Goal: Task Accomplishment & Management: Use online tool/utility

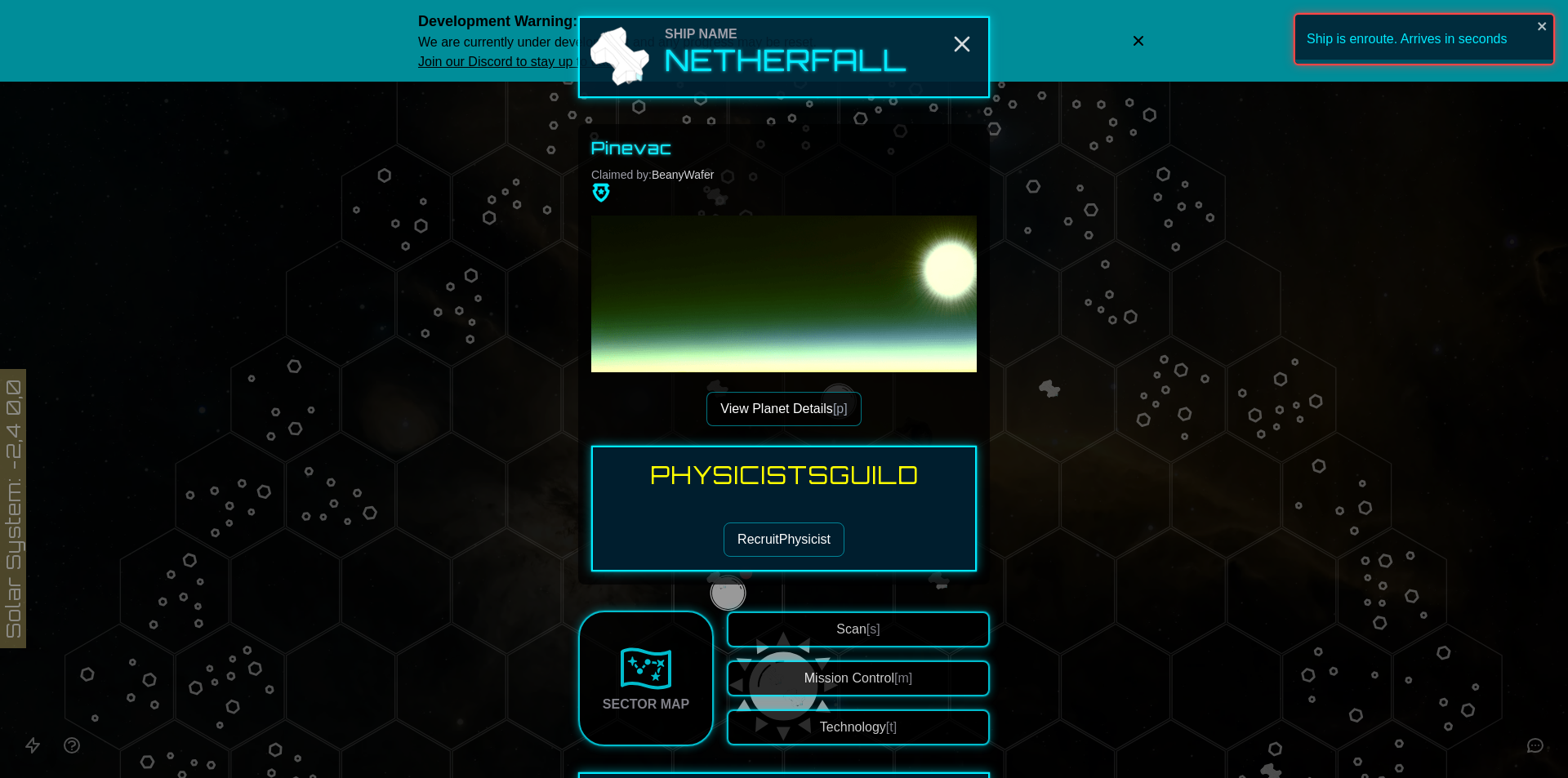
scroll to position [327, 0]
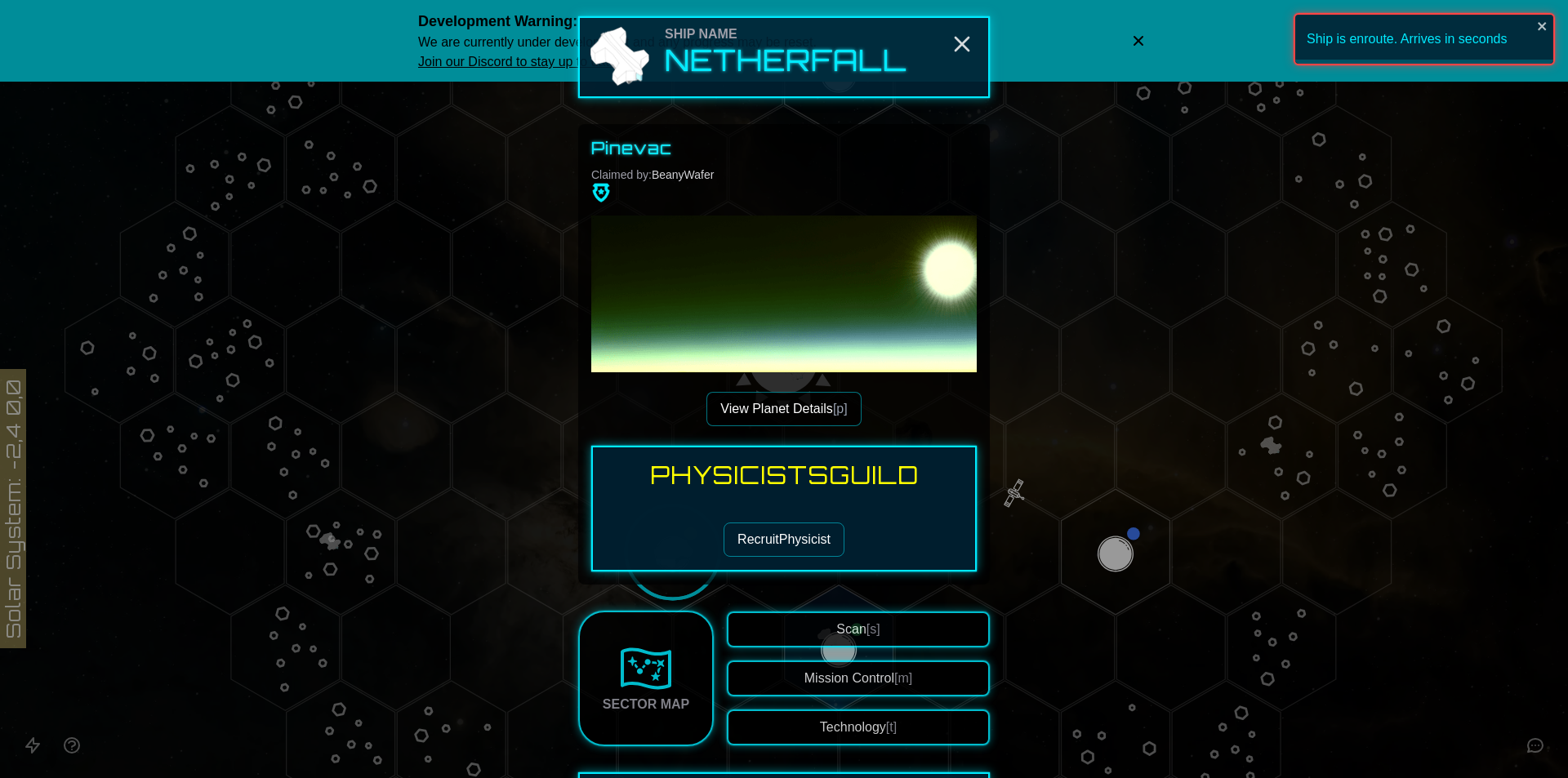
click at [757, 542] on button "Recruit Physicist" at bounding box center [784, 540] width 121 height 34
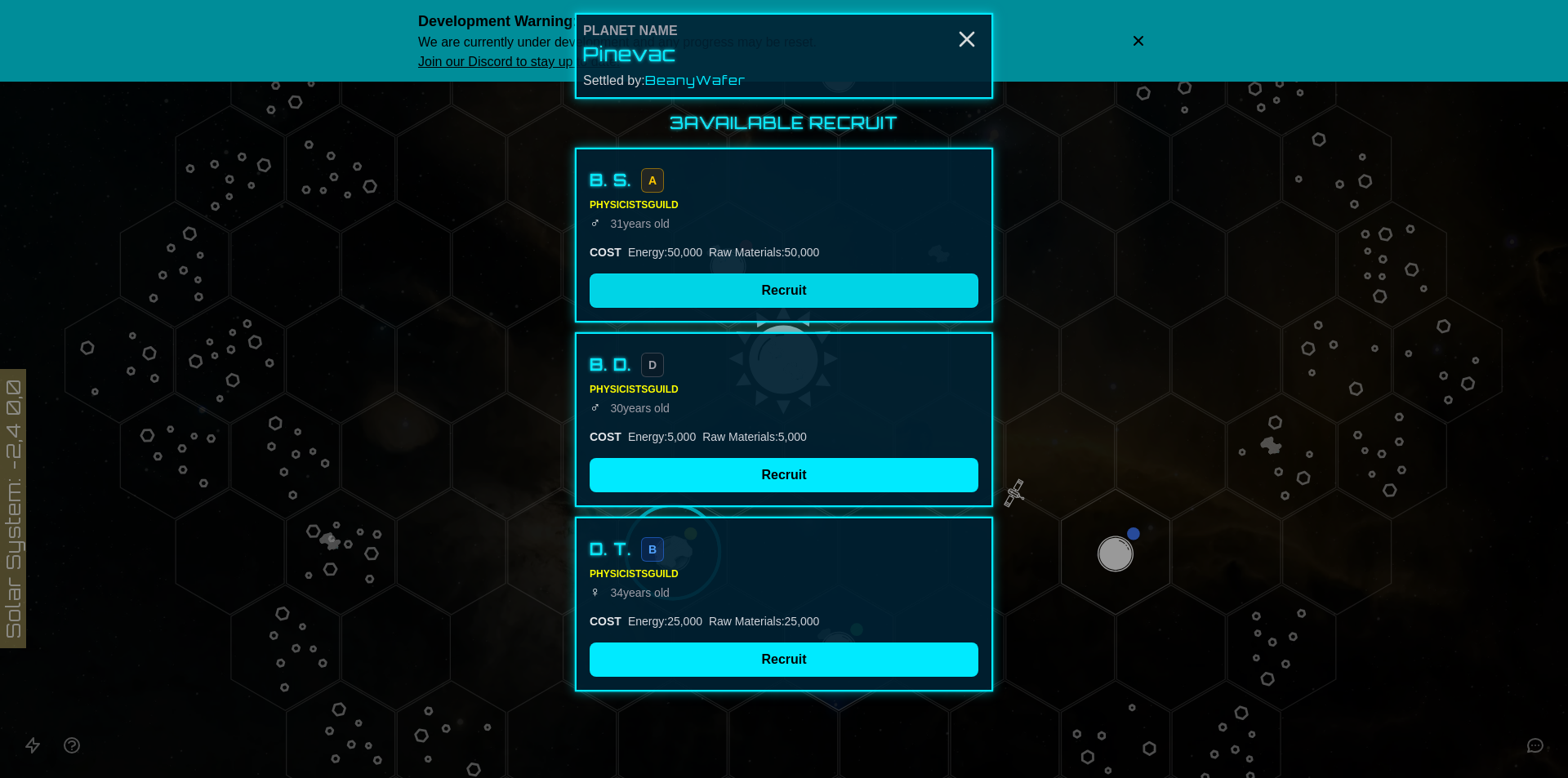
click at [842, 294] on button "Recruit" at bounding box center [784, 290] width 389 height 34
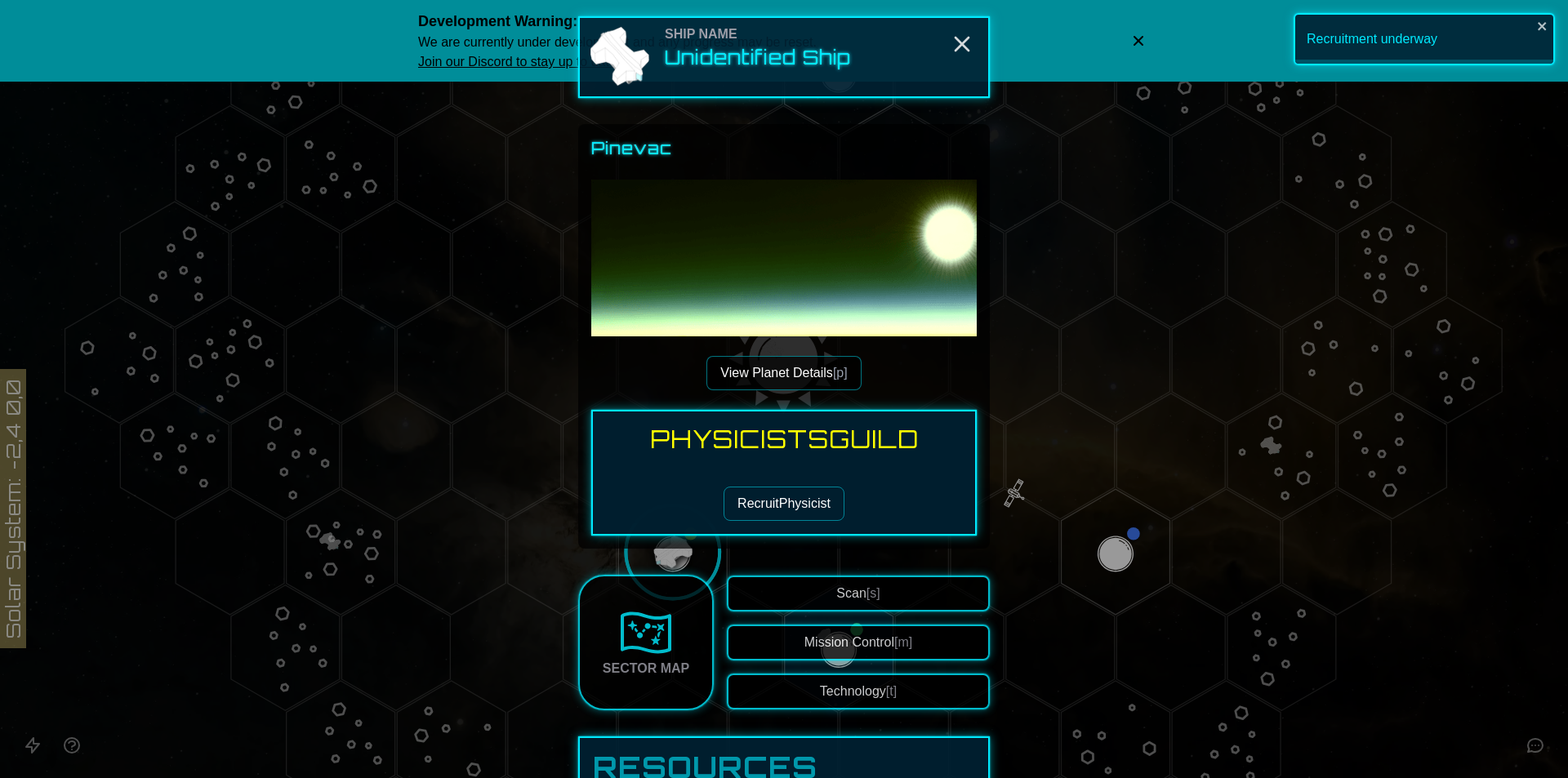
click at [975, 37] on div "Ship Name Unidentified Ship Pinevac View Planet Details [p] Physicists Guild Re…" at bounding box center [784, 689] width 412 height 1347
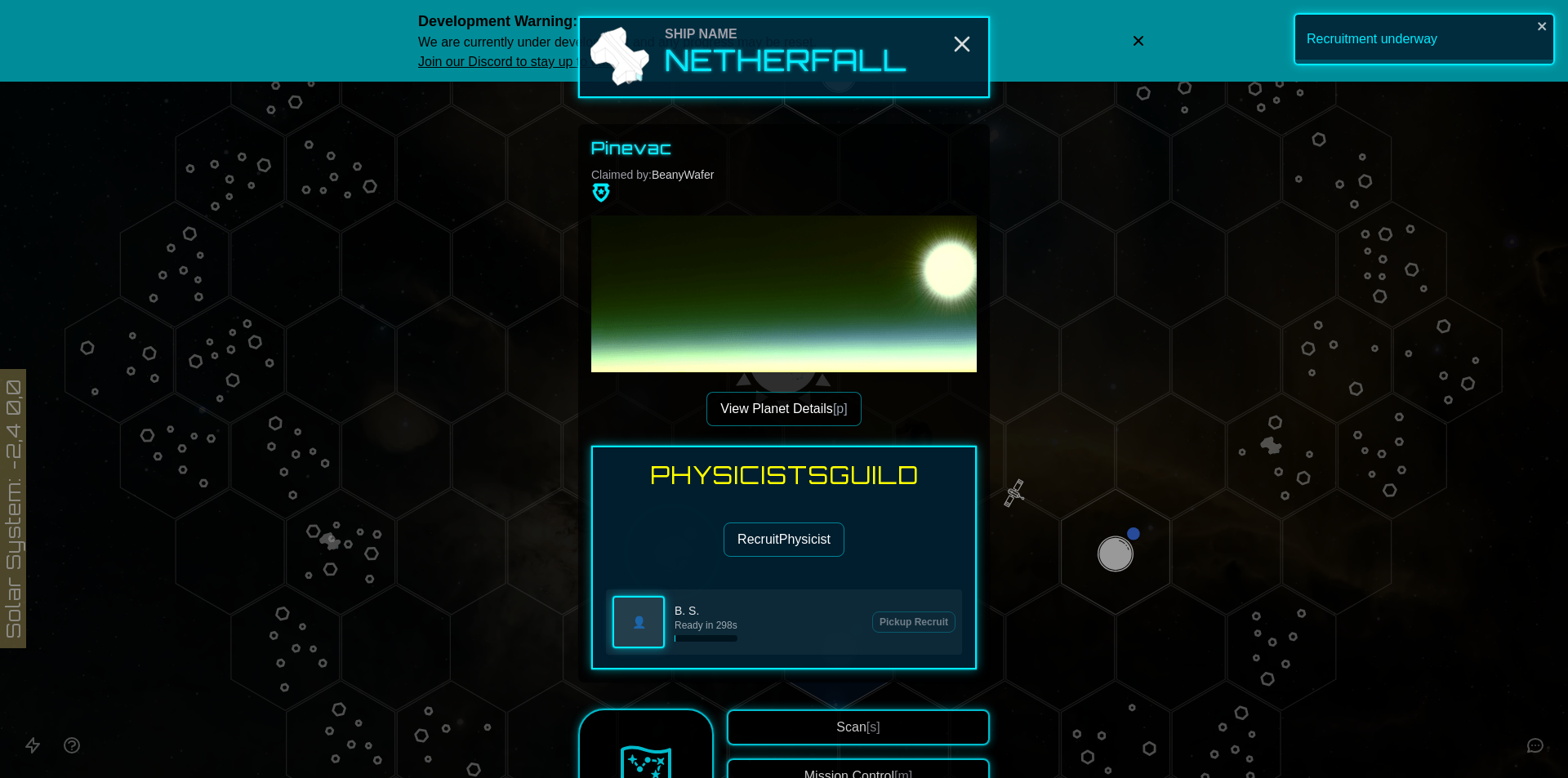
click at [792, 408] on button "View Planet Details [p]" at bounding box center [783, 409] width 155 height 34
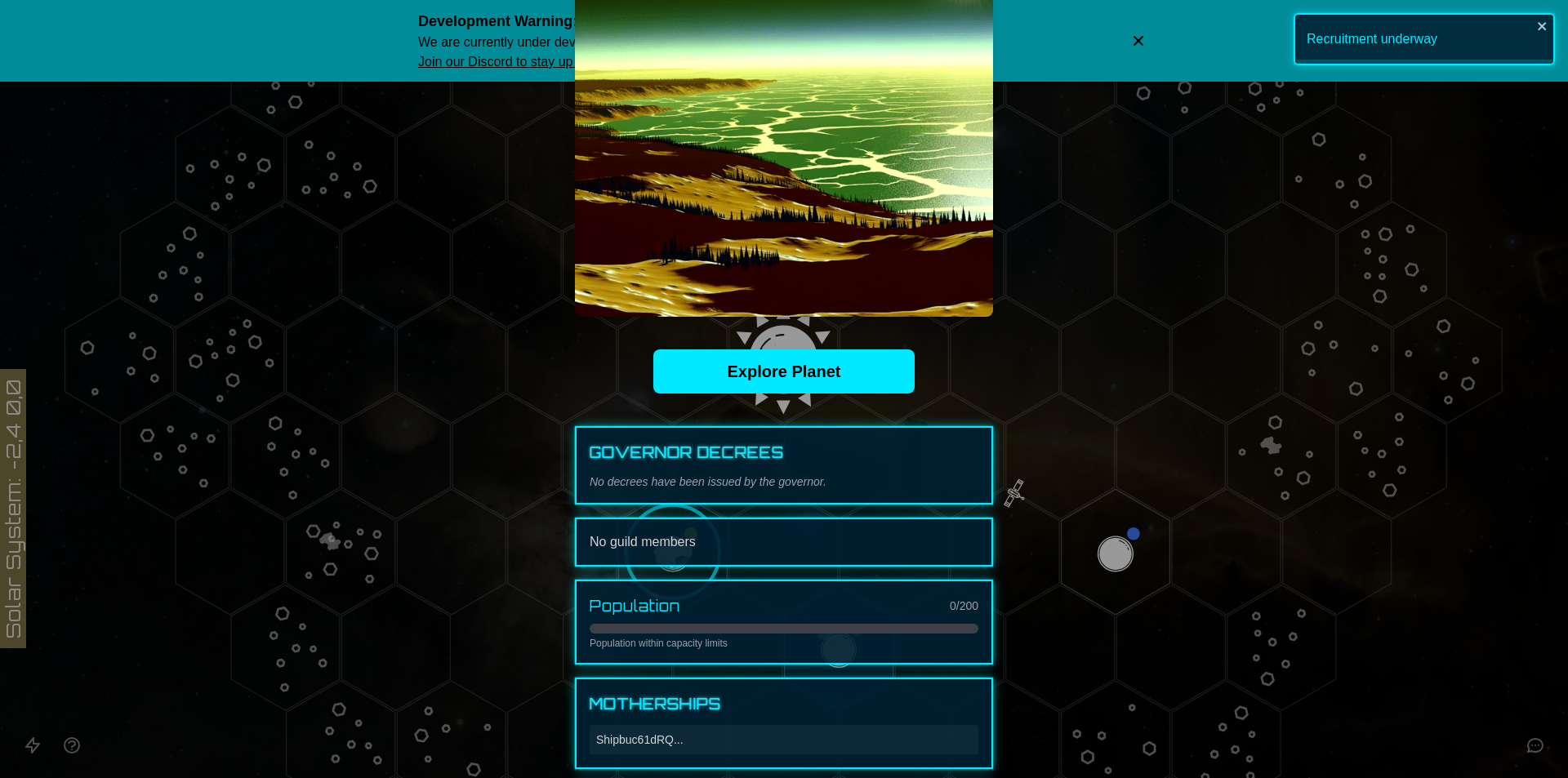
scroll to position [490, 0]
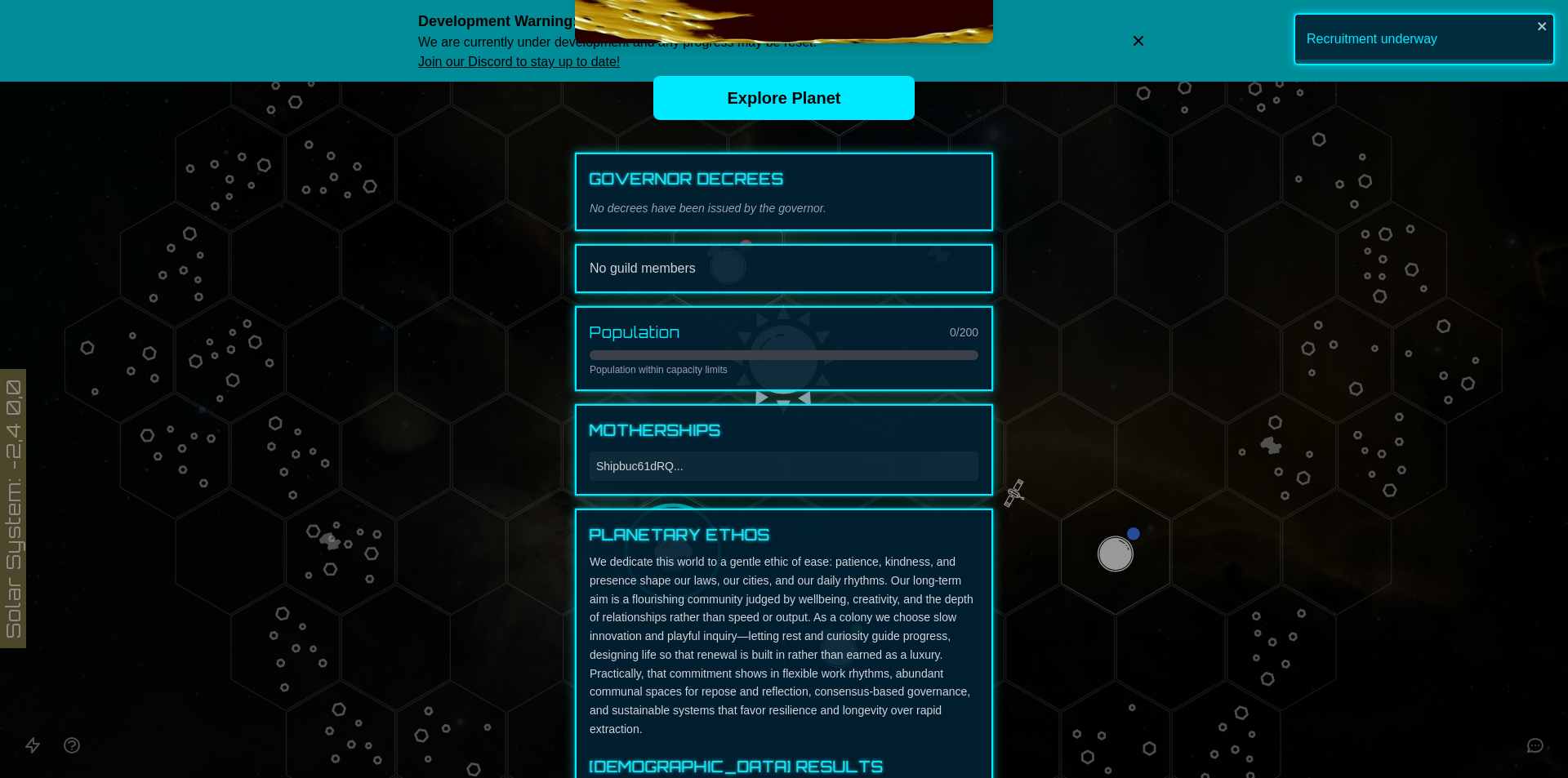
click at [737, 273] on div "No guild members" at bounding box center [784, 269] width 389 height 20
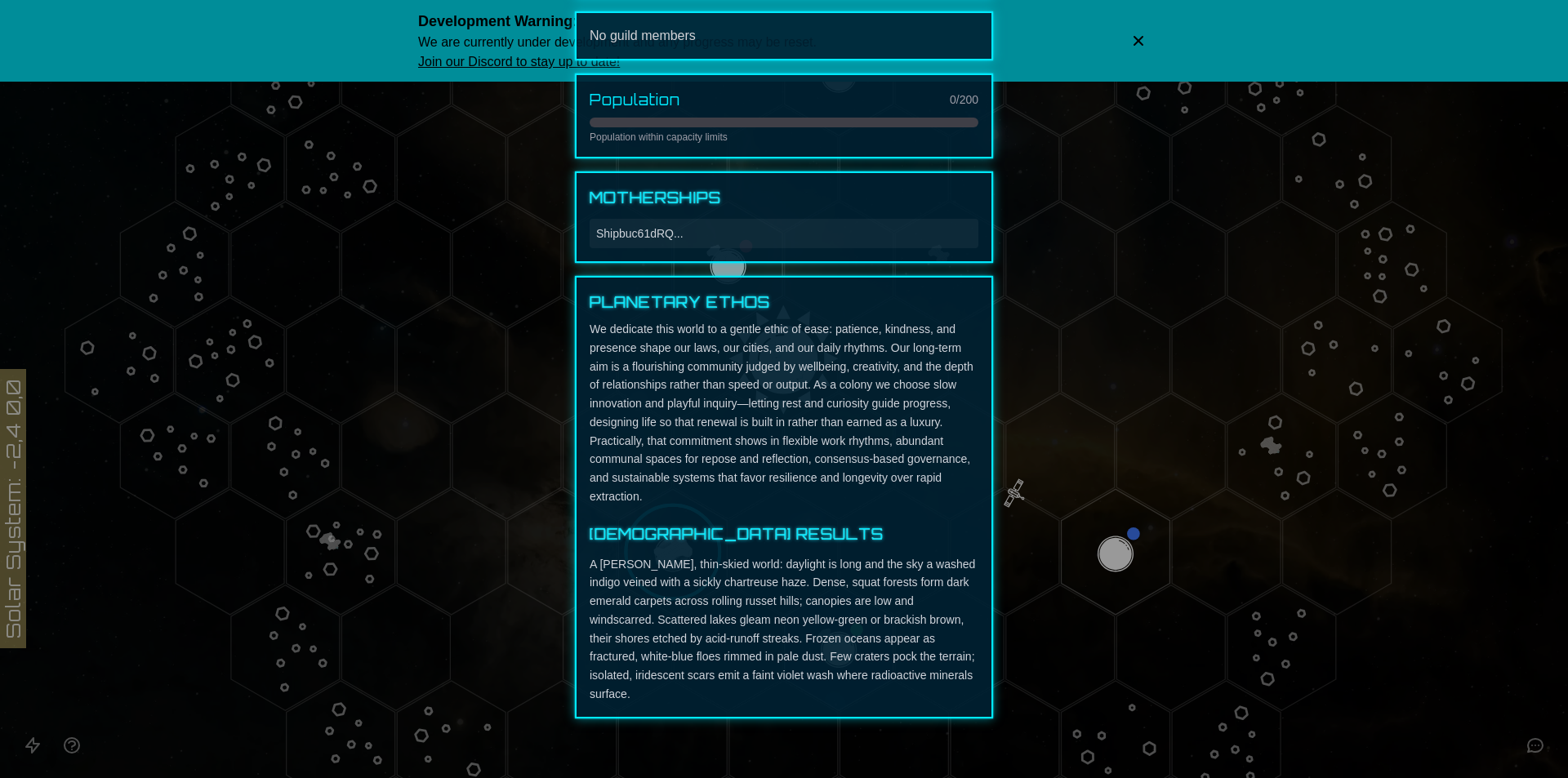
scroll to position [314, 0]
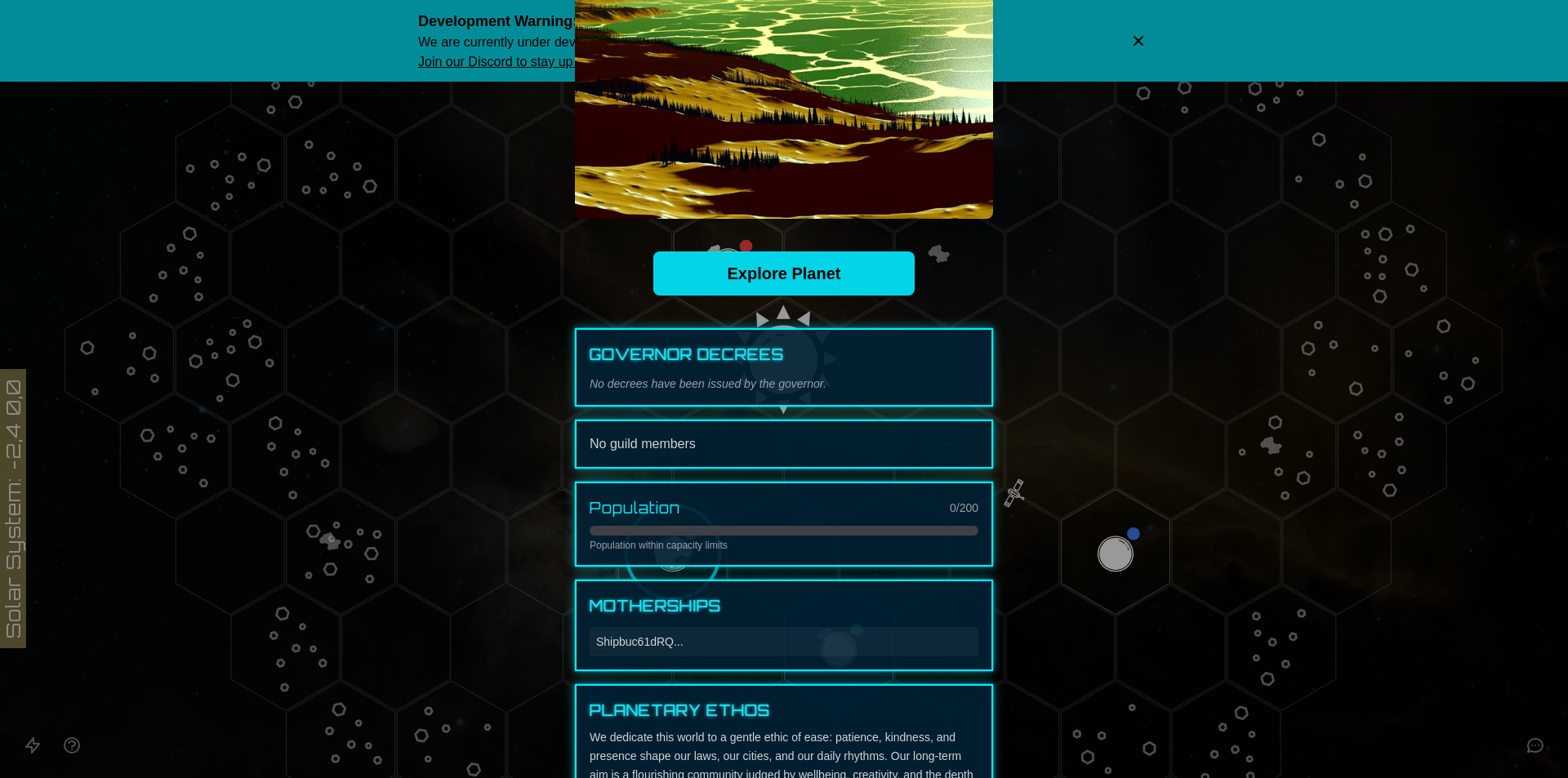
click at [749, 282] on link "Explore Planet" at bounding box center [784, 273] width 261 height 44
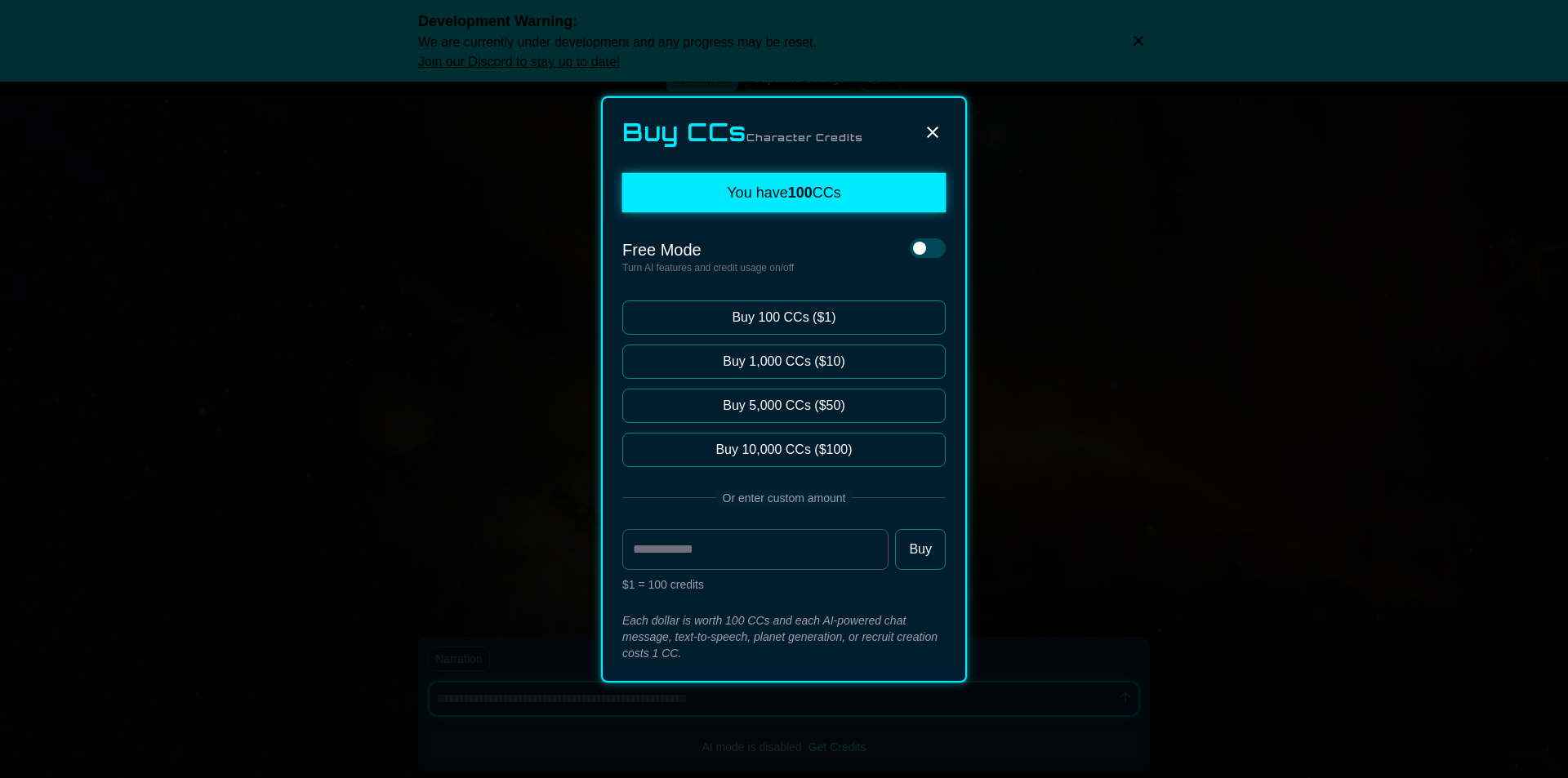
click at [943, 120] on div "Buy CCs Character Credits" at bounding box center [784, 132] width 323 height 29
click at [1139, 39] on div at bounding box center [784, 389] width 1568 height 778
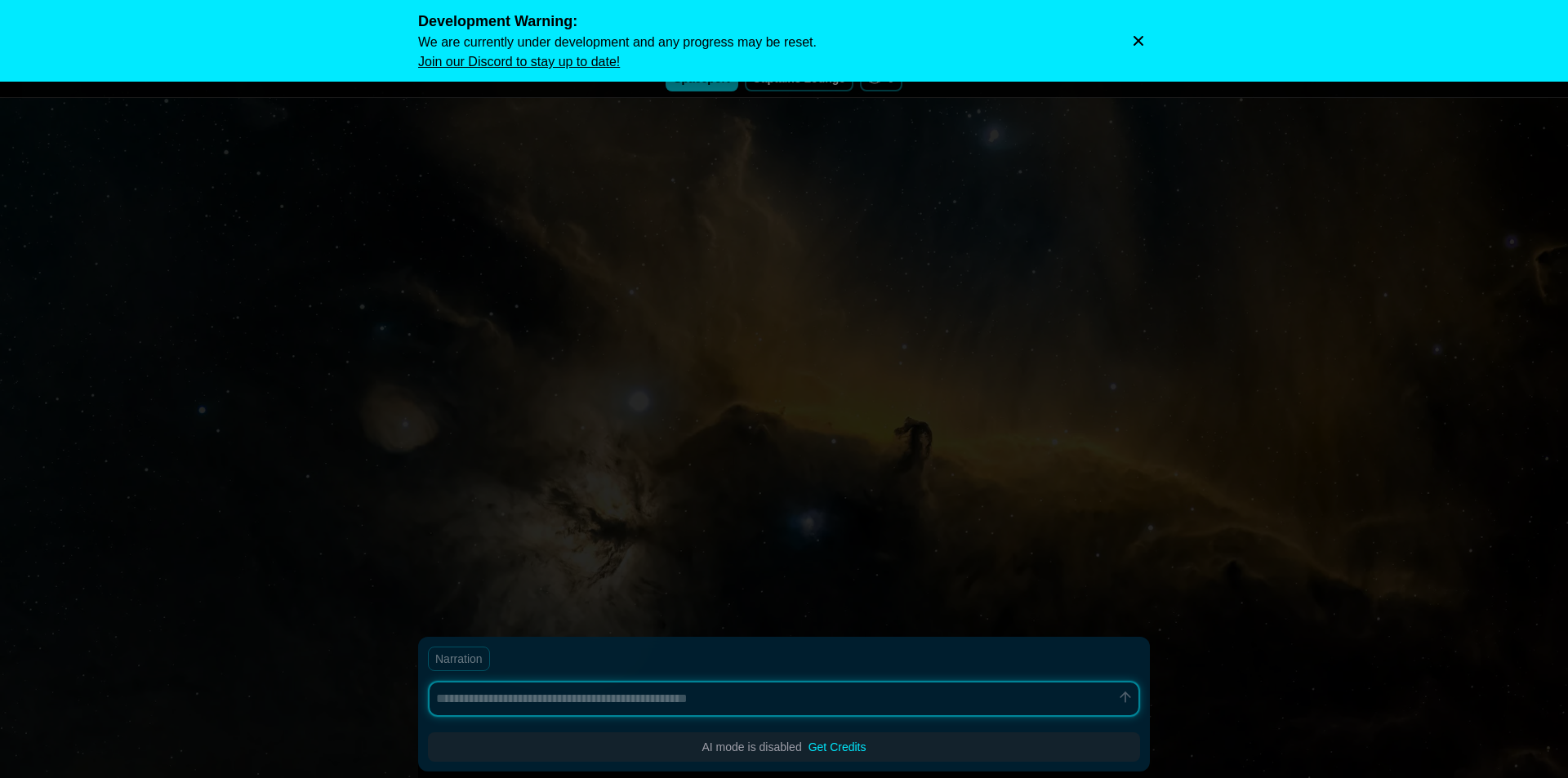
click at [1139, 39] on icon "Dismiss warning" at bounding box center [1139, 41] width 10 height 10
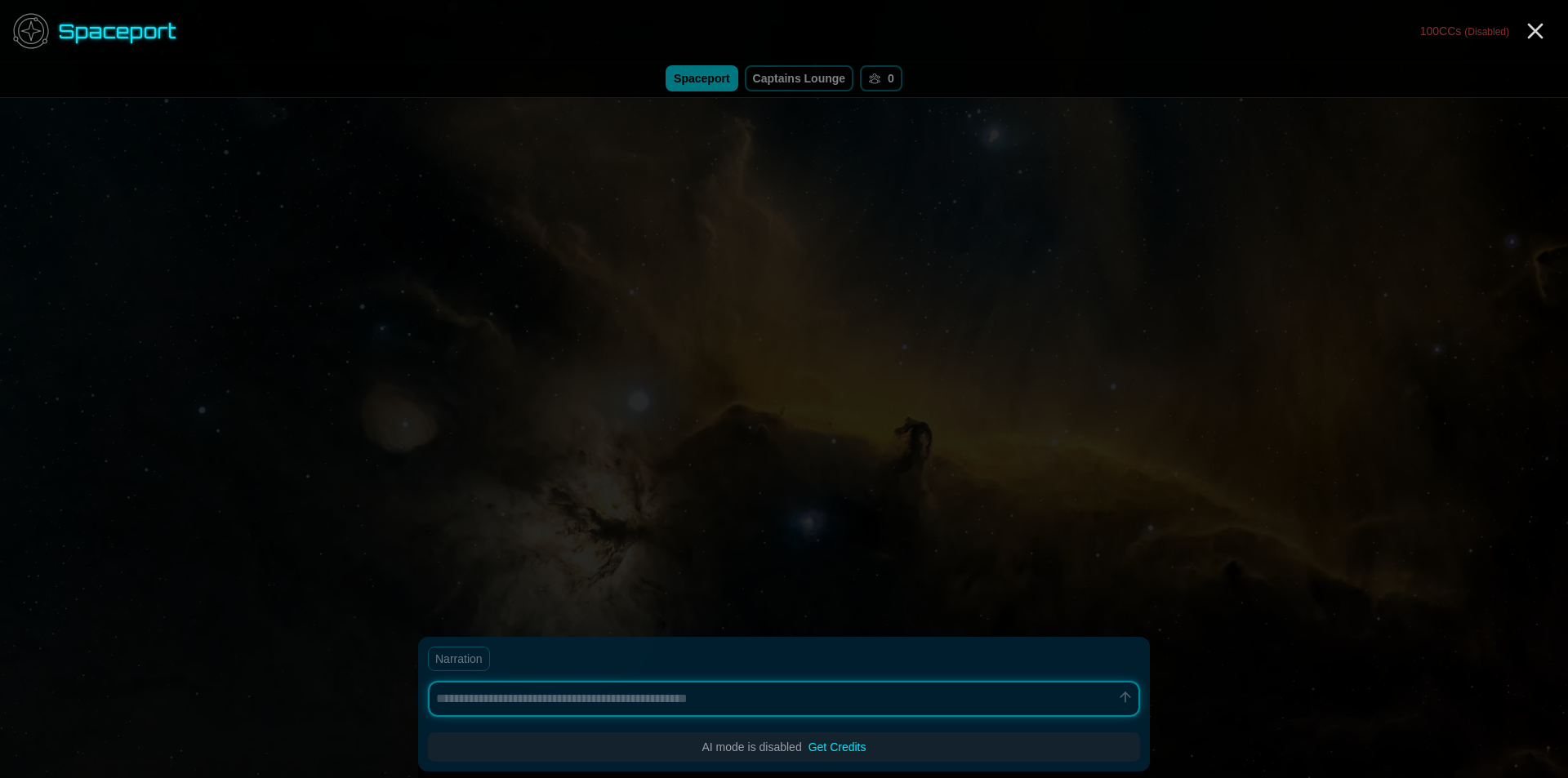
click at [807, 74] on link "Captains Lounge" at bounding box center [800, 79] width 110 height 26
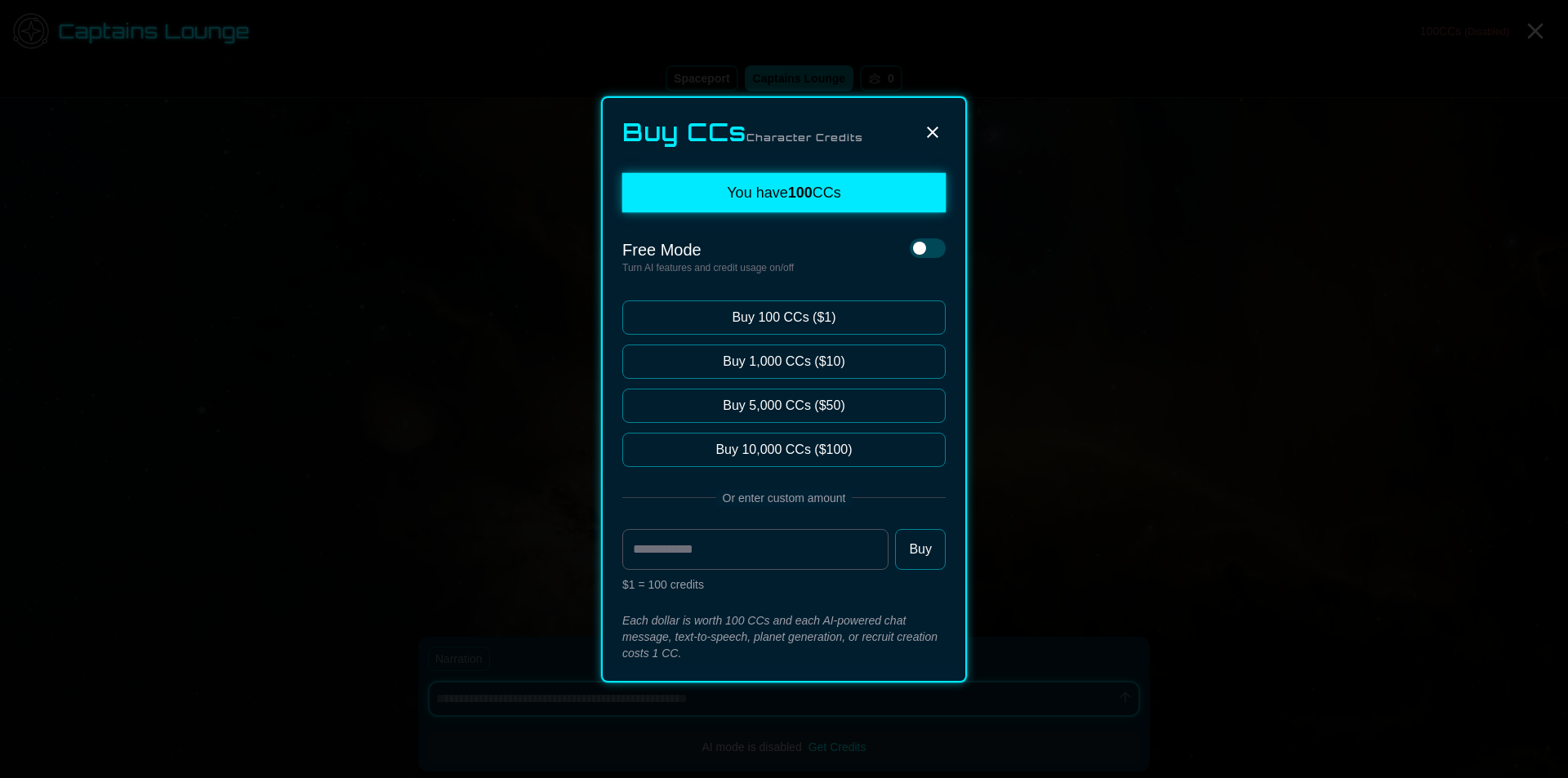
click at [940, 129] on icon at bounding box center [933, 133] width 20 height 20
type textarea "*"
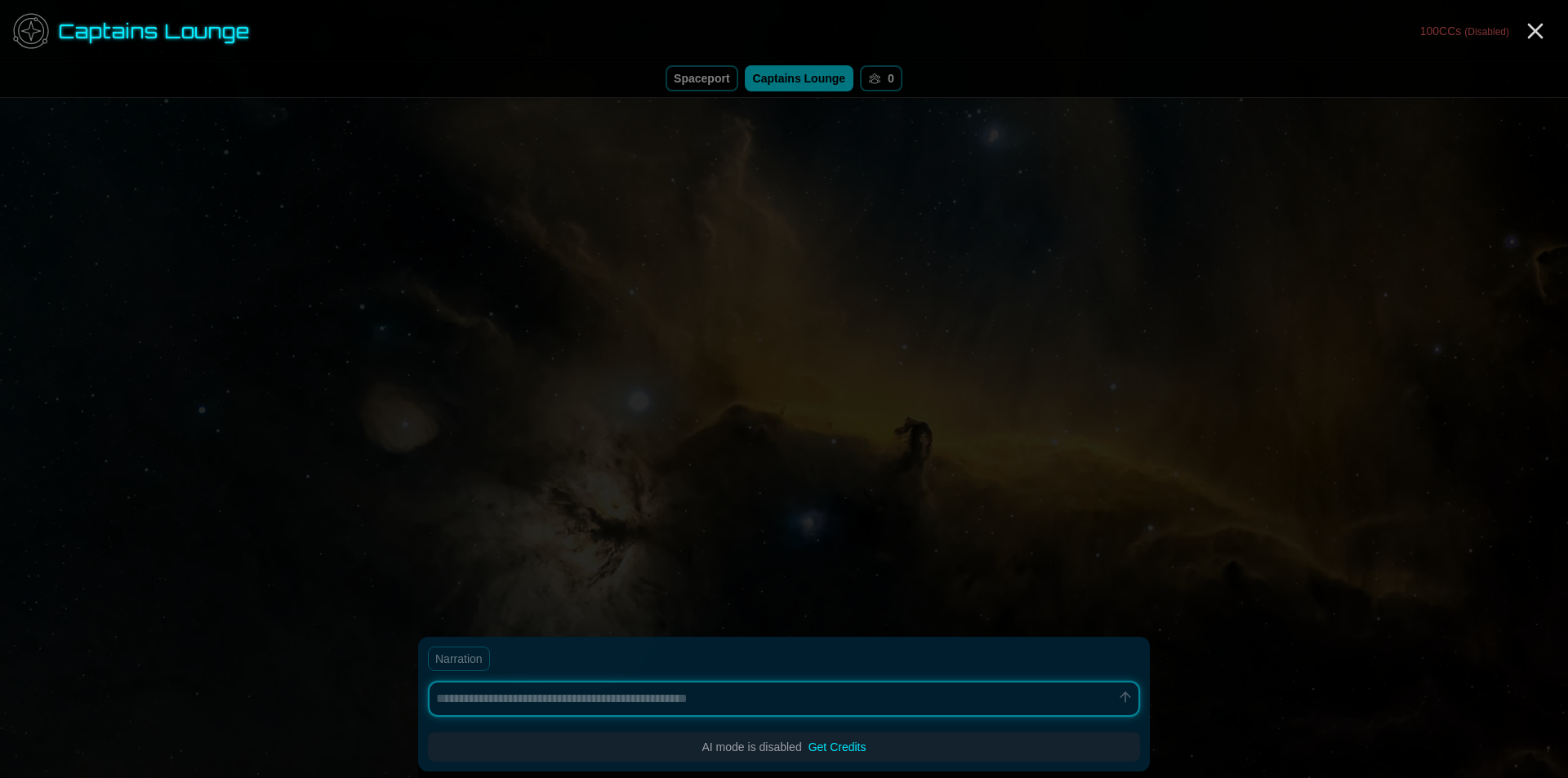
click at [1552, 30] on div "100 CCs (Disabled)" at bounding box center [1488, 31] width 148 height 26
click at [1543, 34] on icon "Close" at bounding box center [1535, 31] width 26 height 26
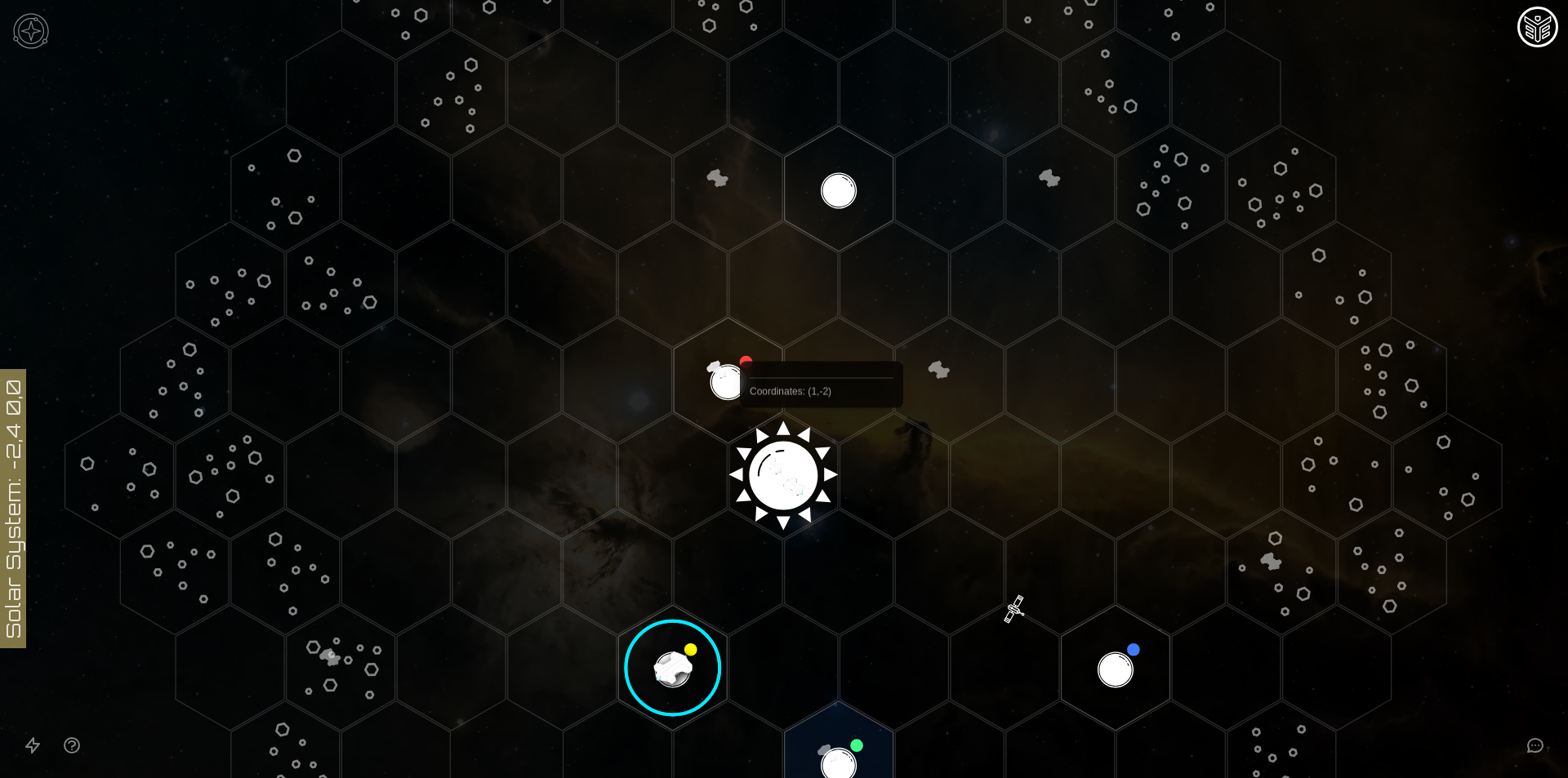
scroll to position [408, 0]
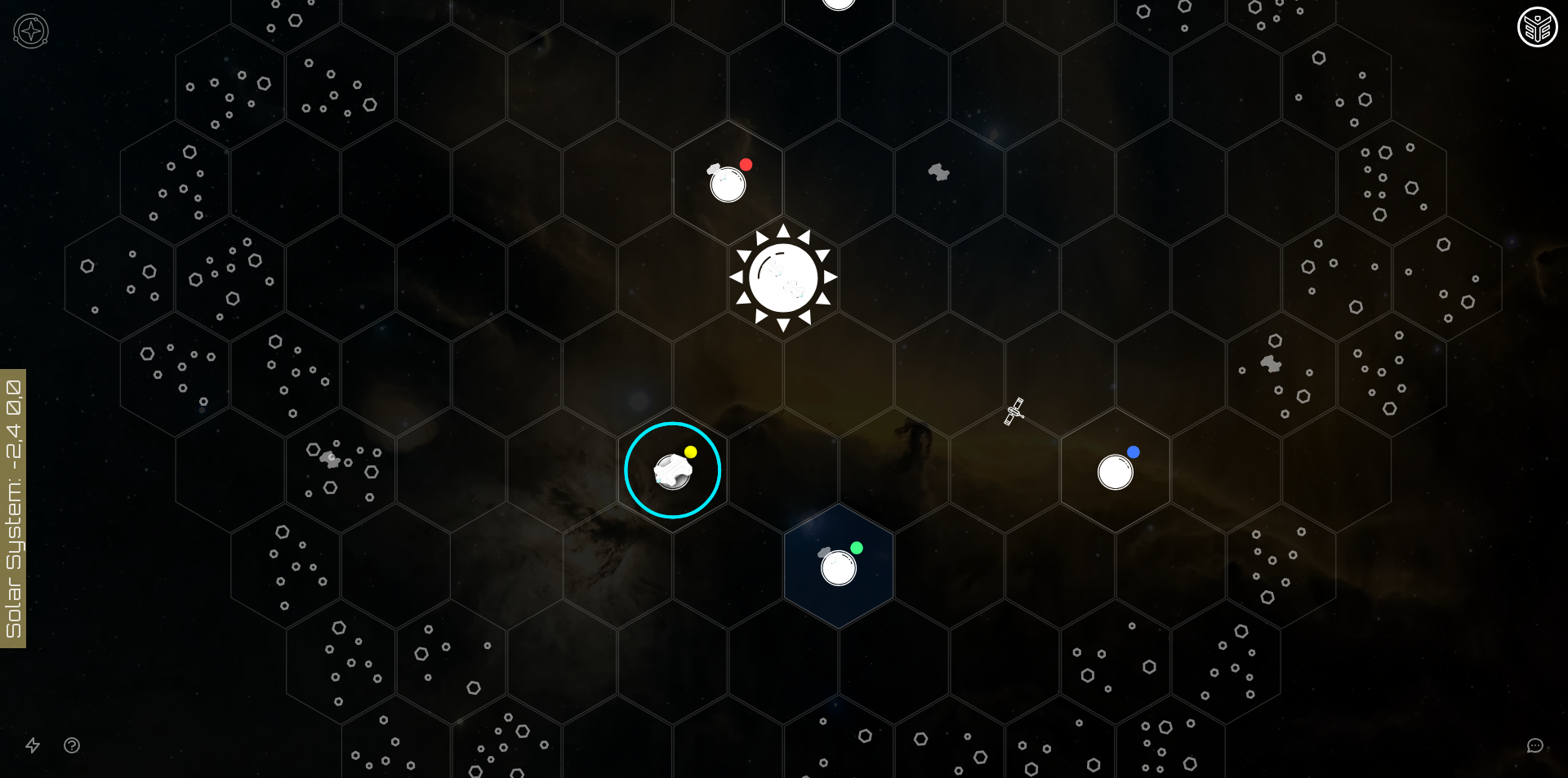
click at [662, 465] on image at bounding box center [673, 471] width 129 height 129
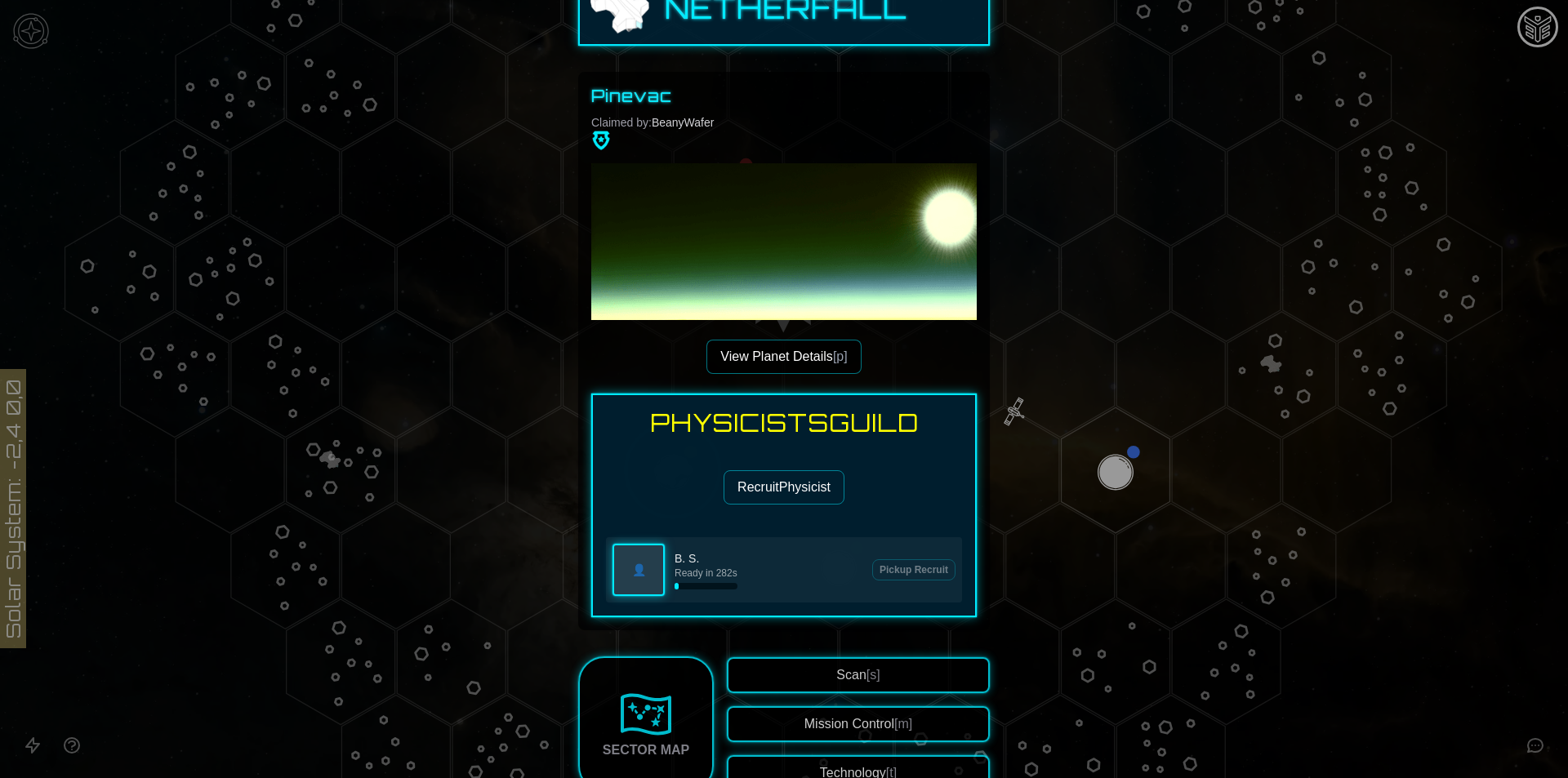
scroll to position [82, 0]
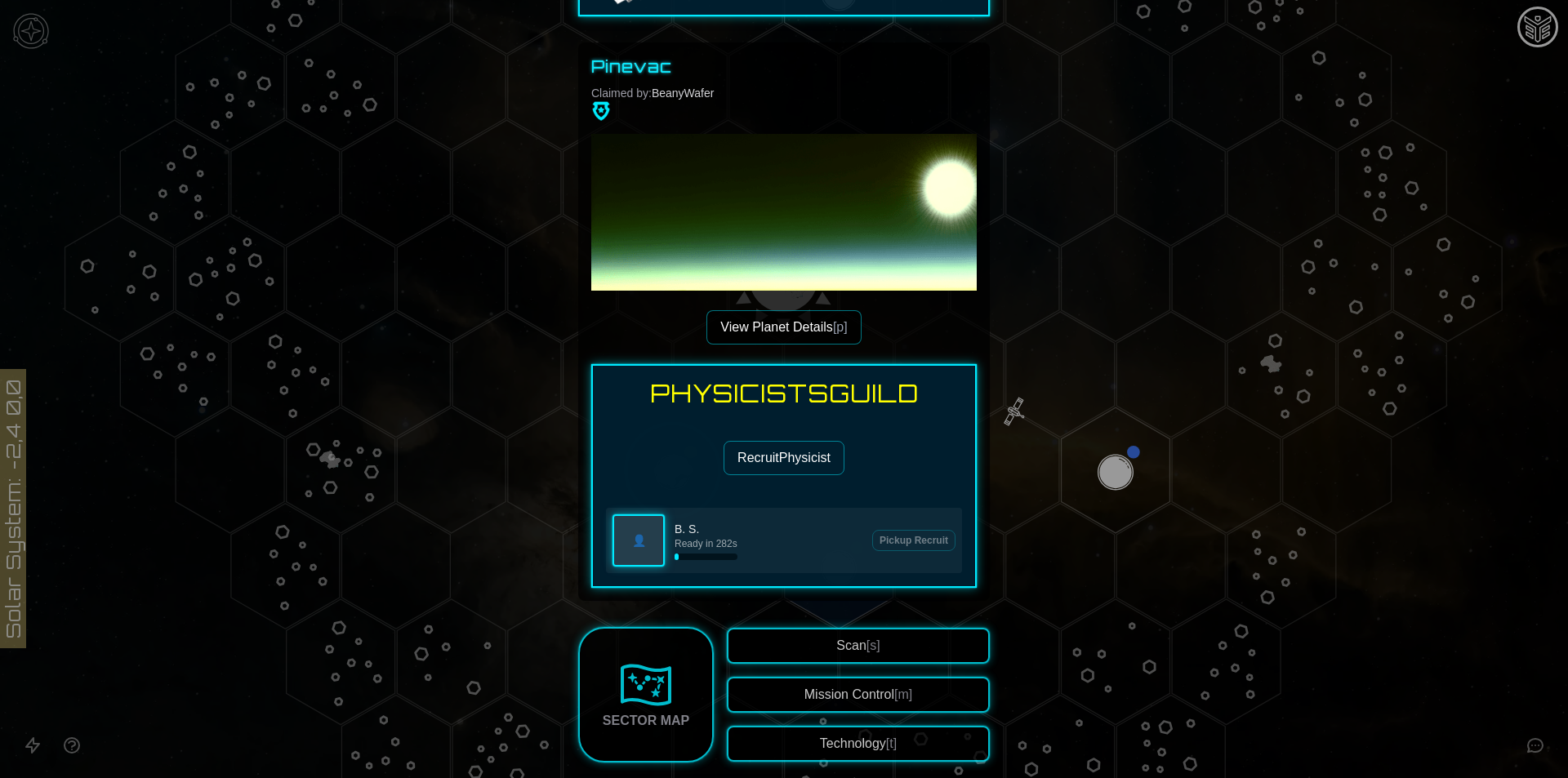
click at [1026, 410] on div at bounding box center [784, 389] width 1568 height 778
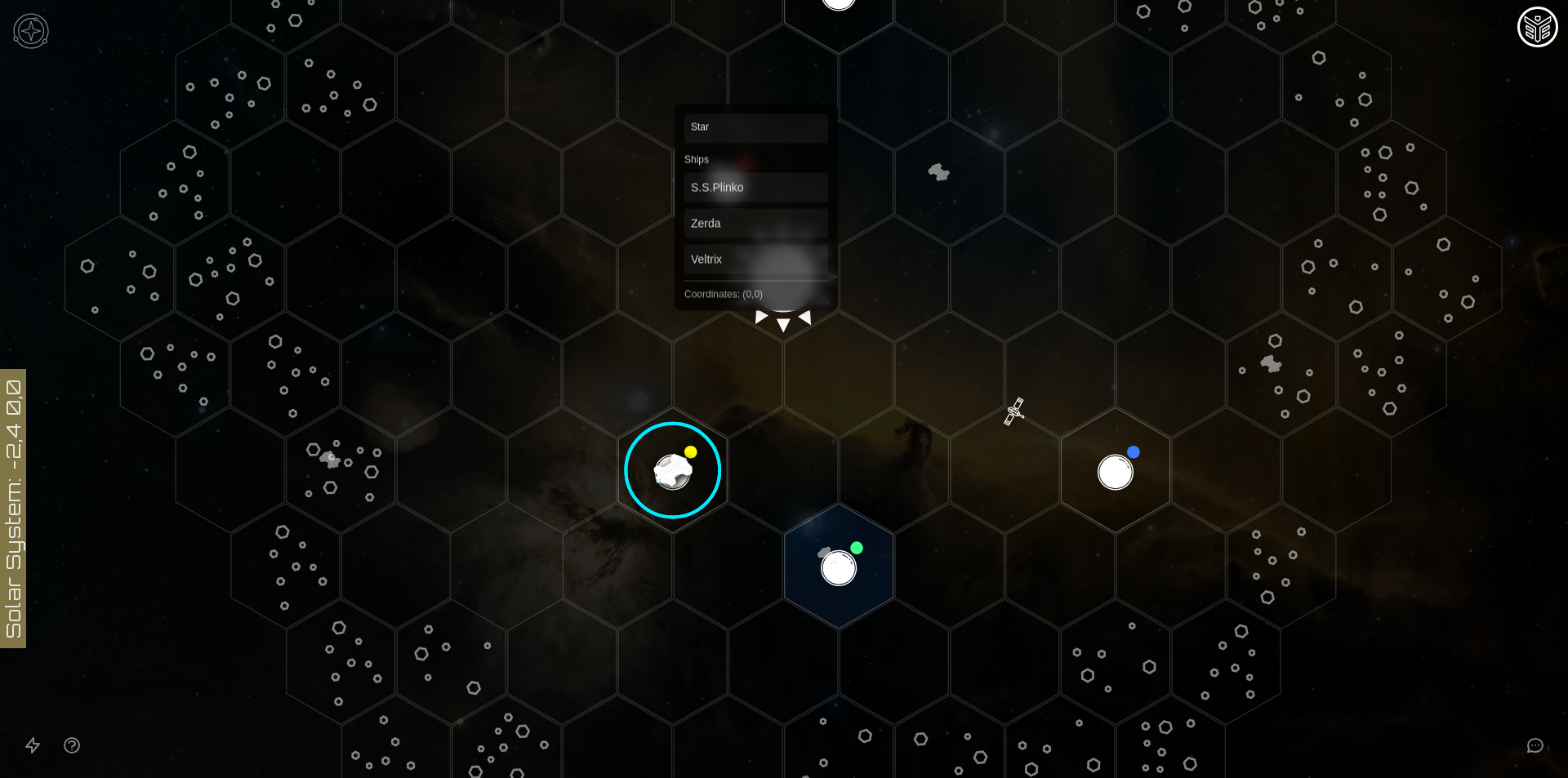
click at [756, 268] on polygon "Hex at coordinates 0,0, clickable" at bounding box center [783, 278] width 109 height 126
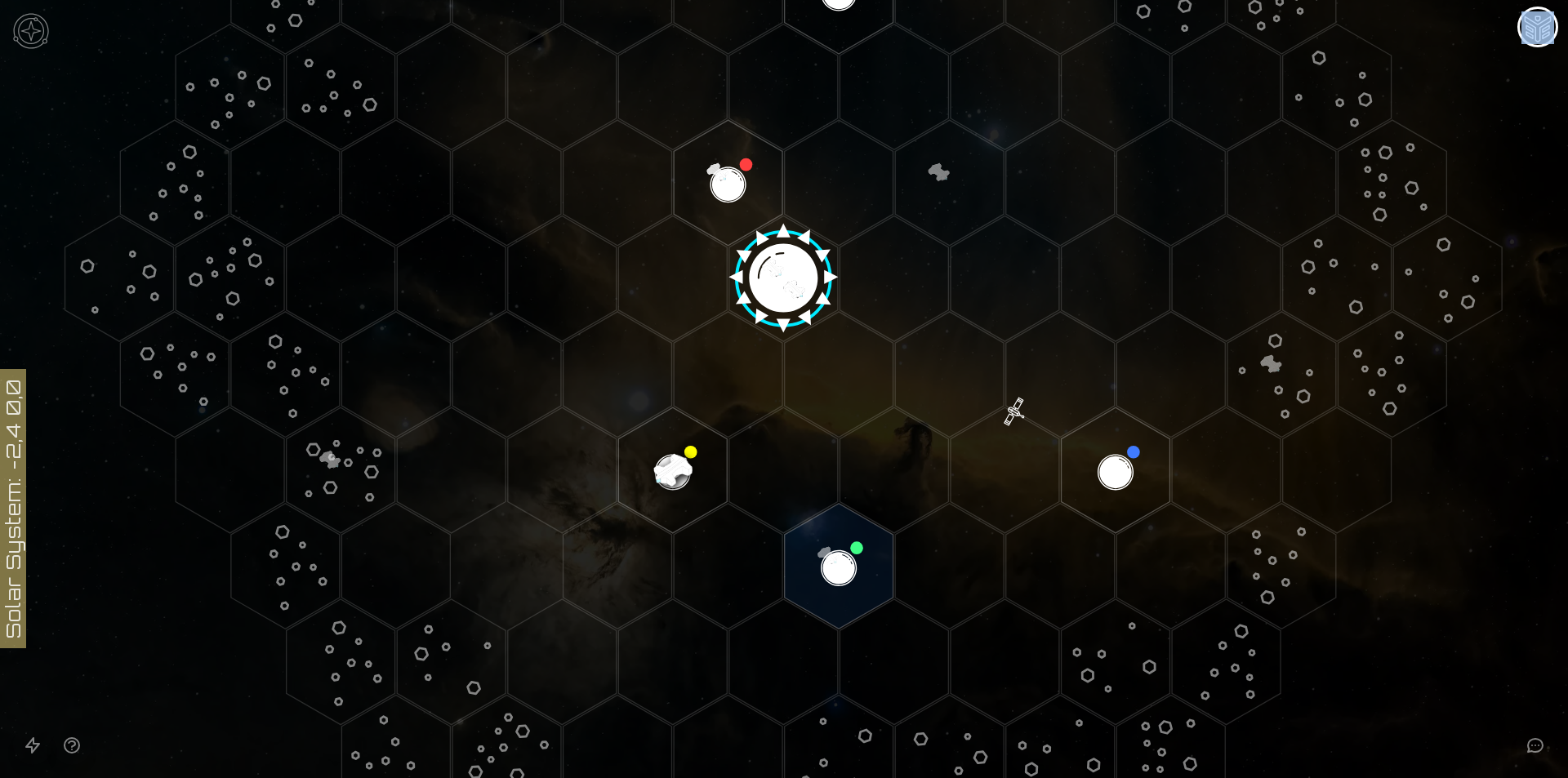
click at [756, 268] on image at bounding box center [783, 272] width 129 height 129
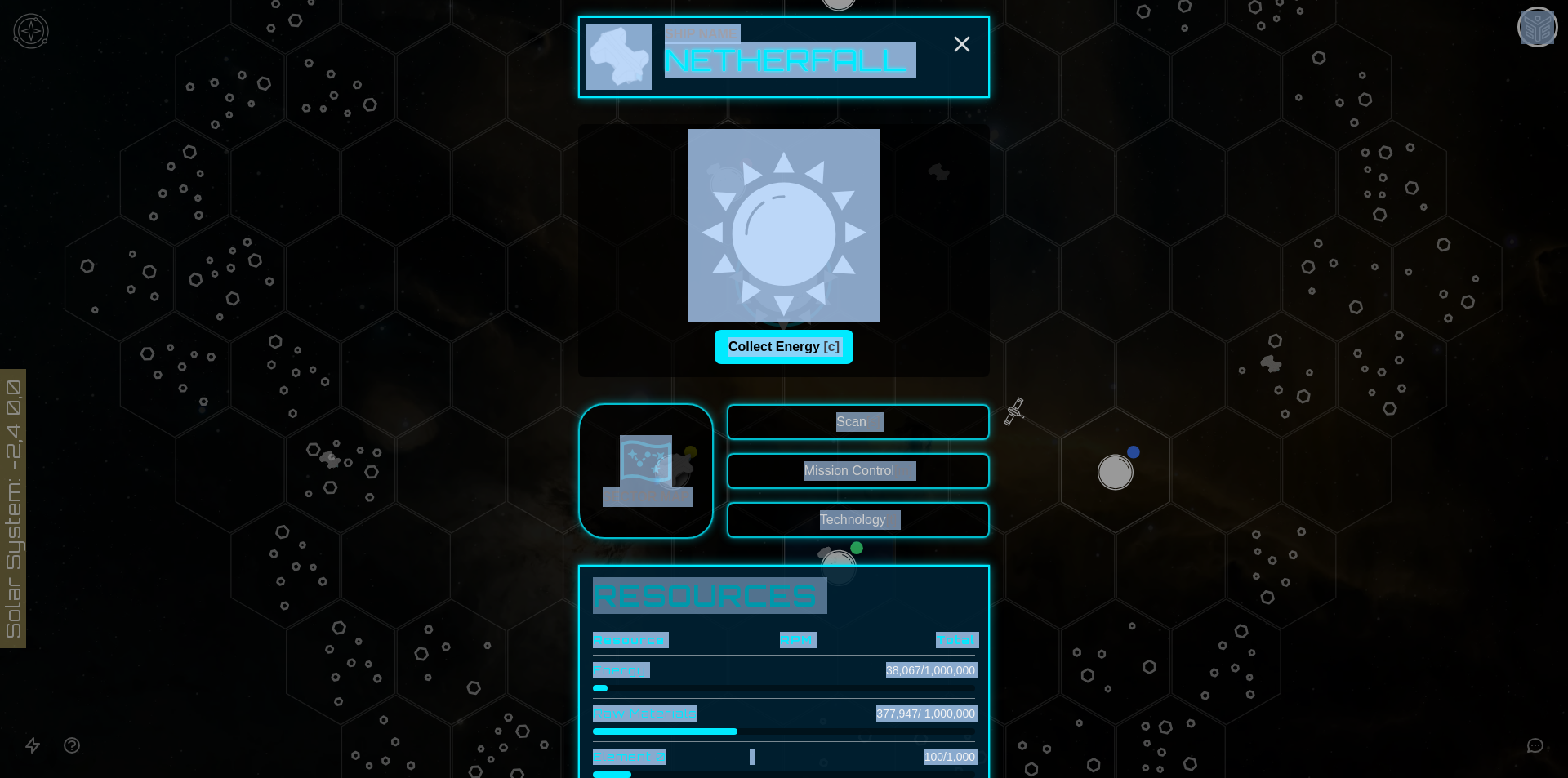
click at [865, 343] on div "Collect Energy [c]" at bounding box center [784, 347] width 386 height 34
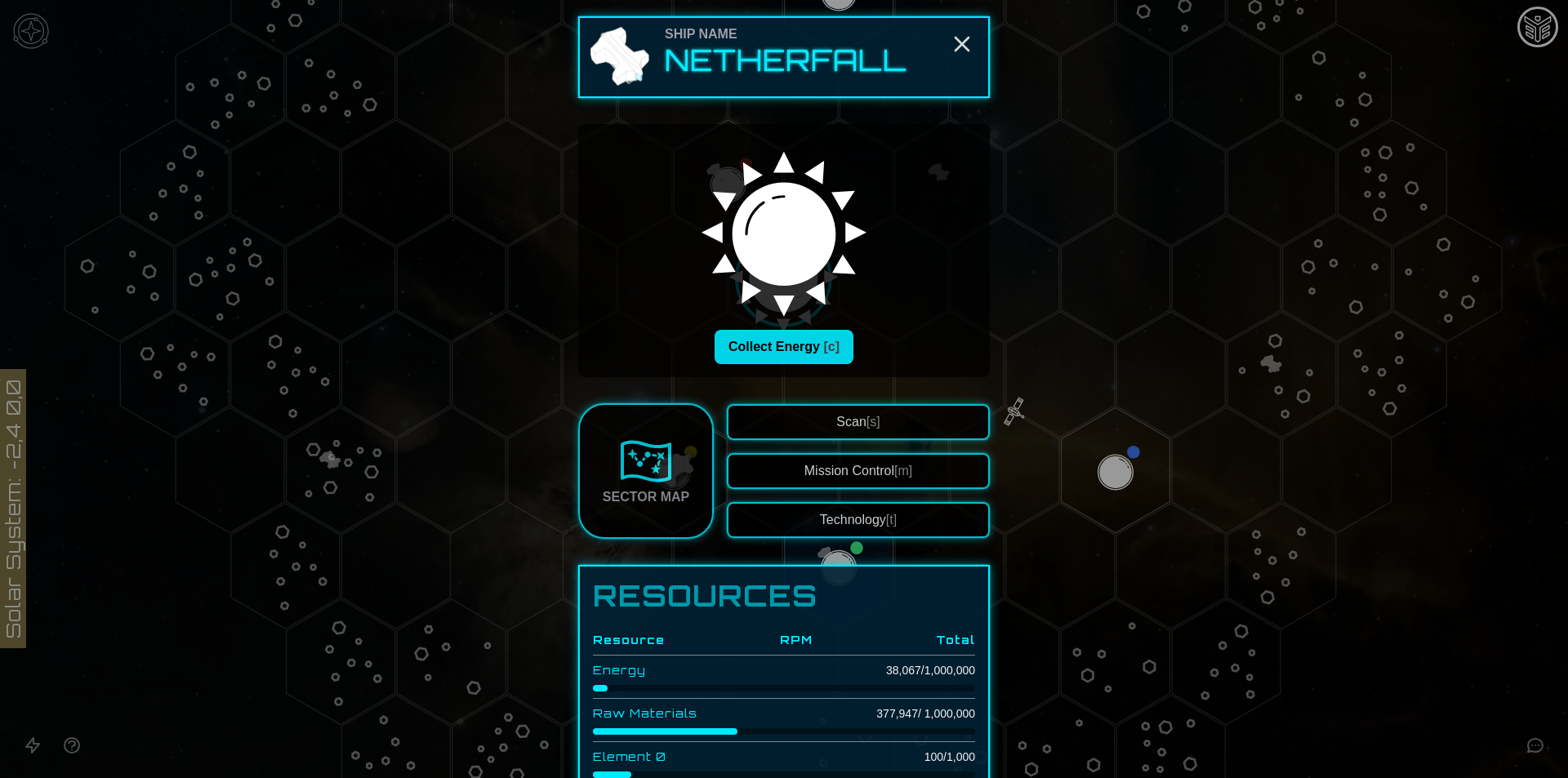
click at [814, 350] on button "Collect Energy [c]" at bounding box center [784, 347] width 139 height 34
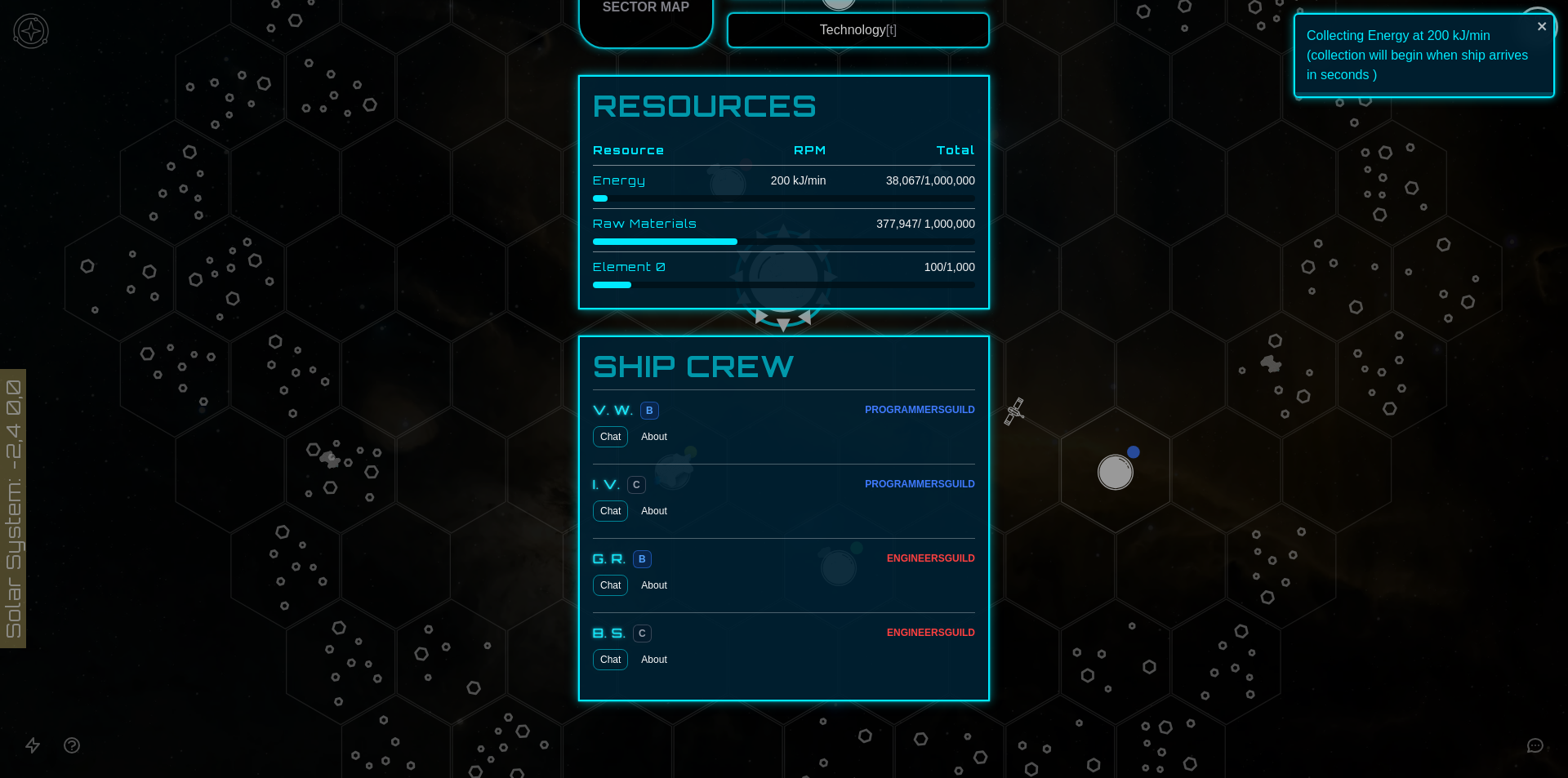
click at [1058, 453] on div at bounding box center [784, 389] width 1568 height 778
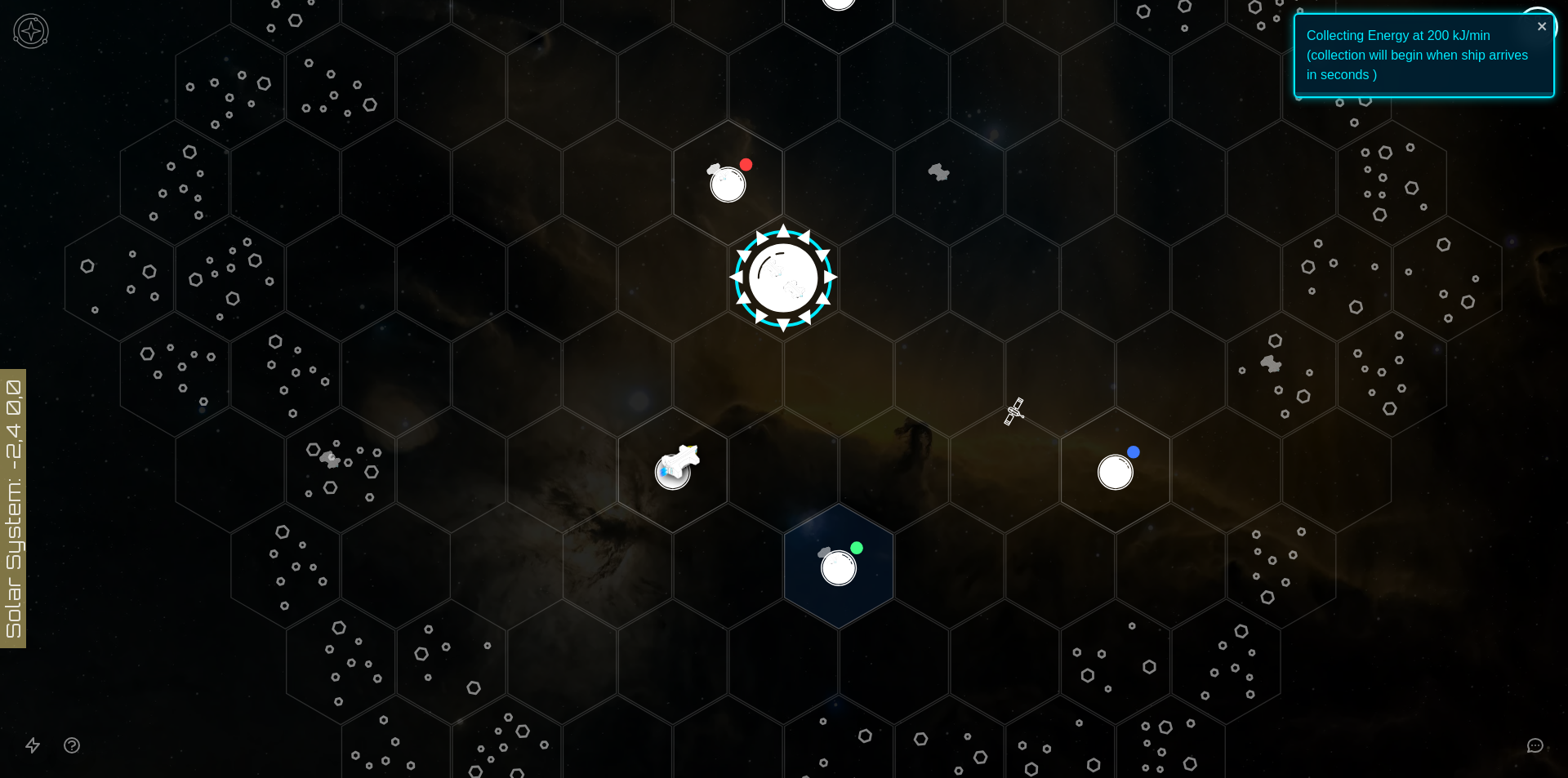
click at [677, 473] on polygon "Hex at coordinates -2,2, clickable" at bounding box center [672, 471] width 109 height 126
click at [677, 473] on image at bounding box center [673, 471] width 129 height 129
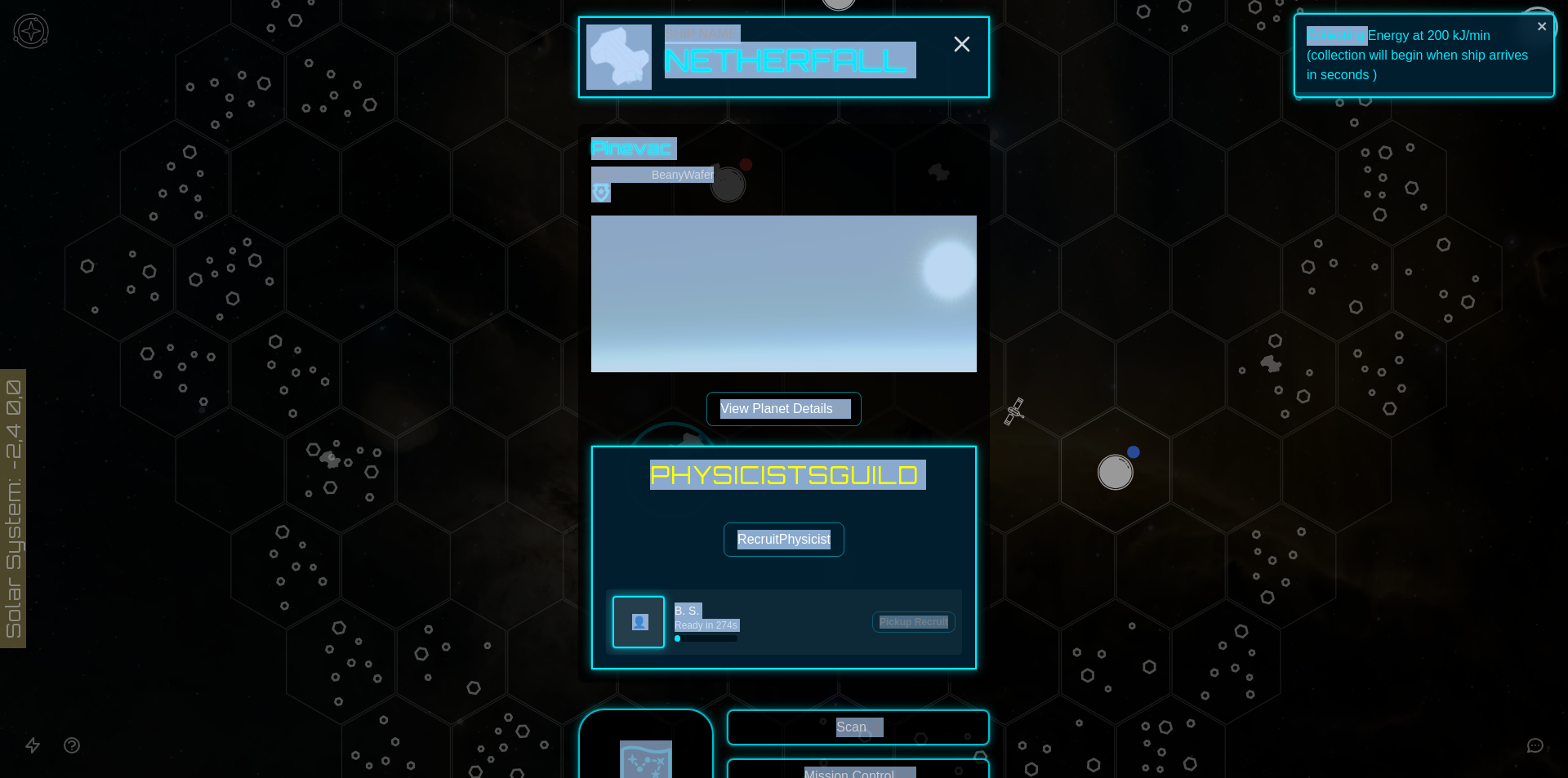
click at [818, 400] on button "View Planet Details [p]" at bounding box center [783, 409] width 155 height 34
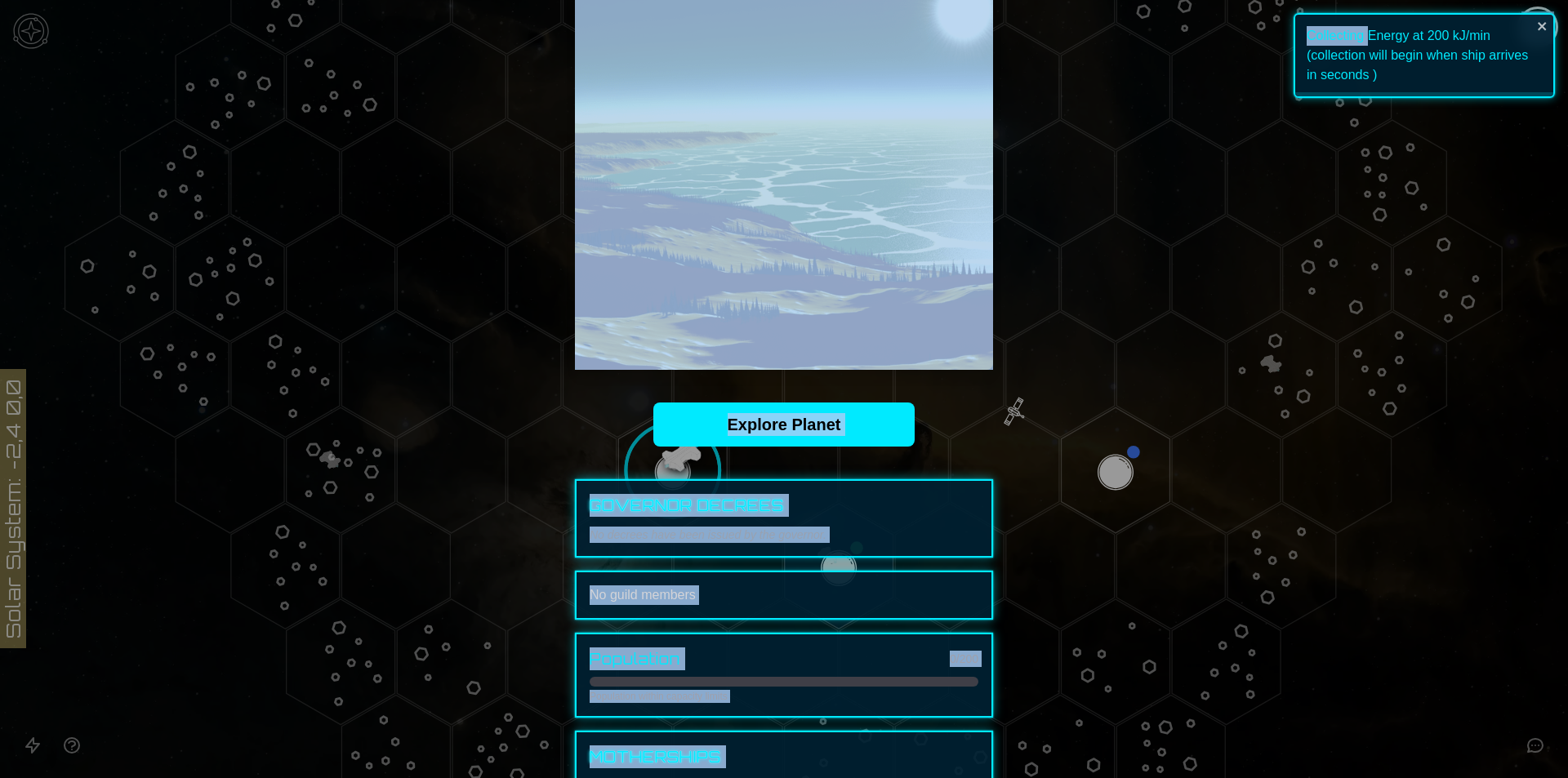
click at [880, 543] on p "No decrees have been issued by the governor." at bounding box center [784, 535] width 389 height 16
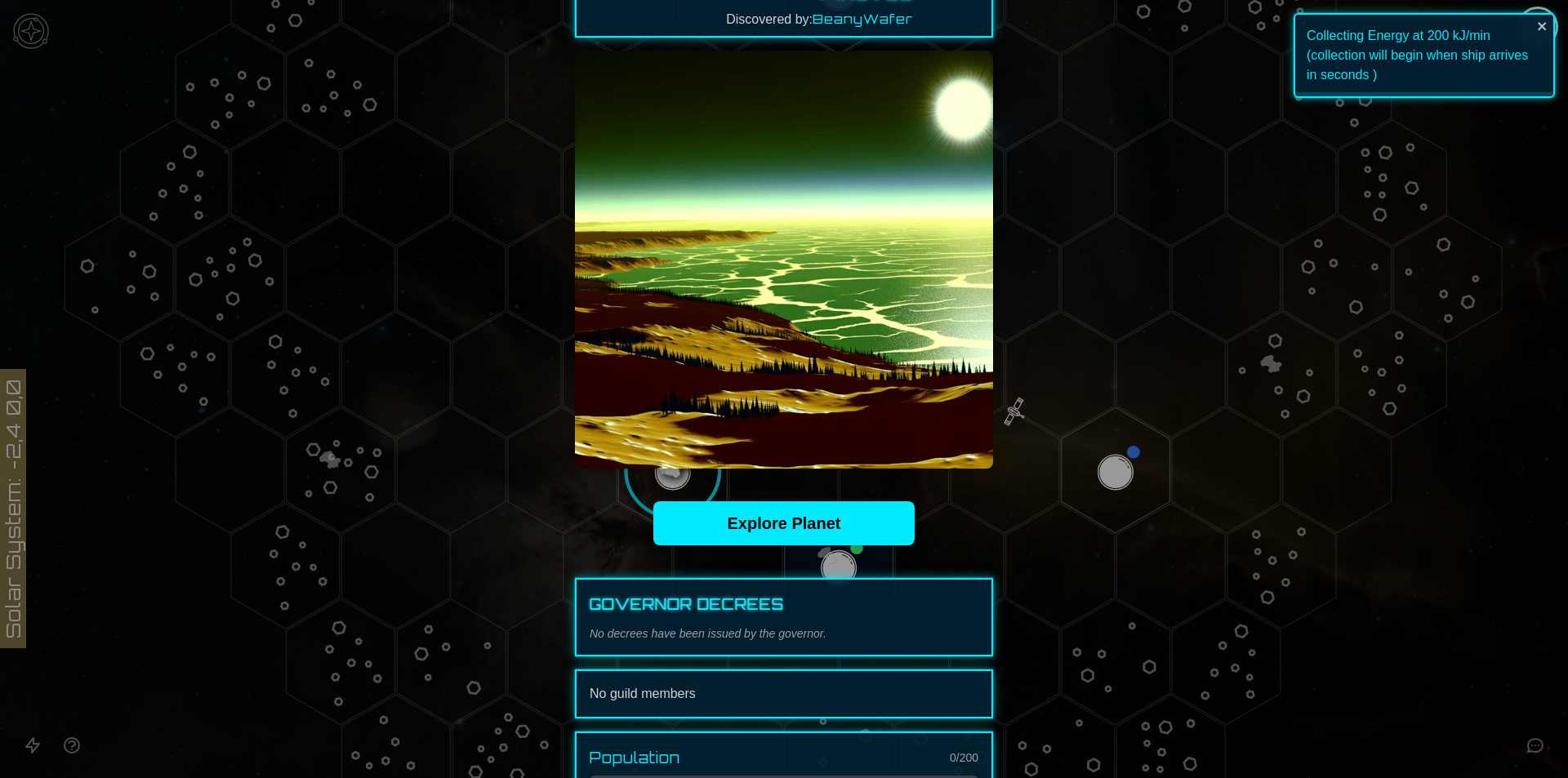
scroll to position [0, 0]
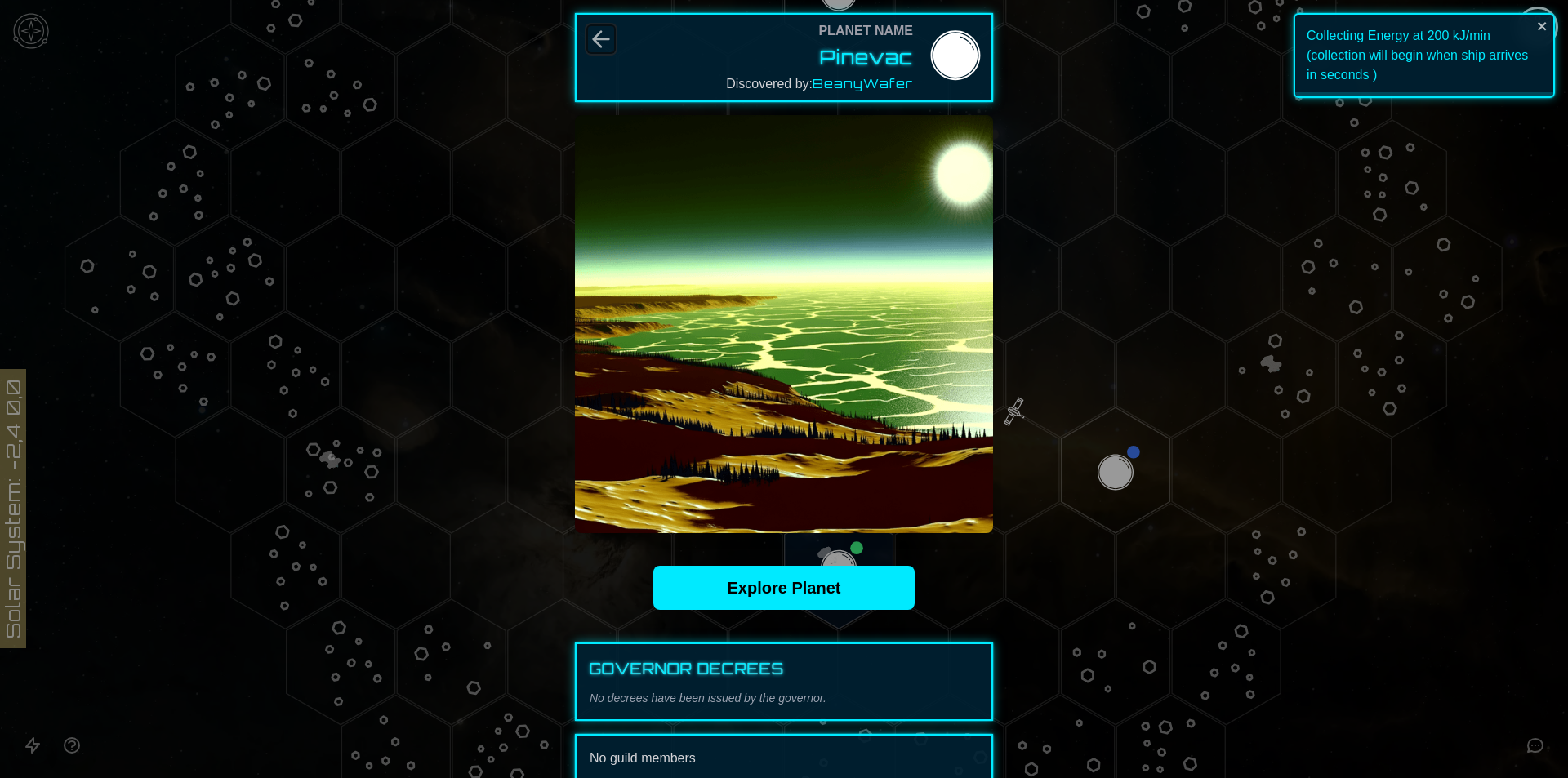
click at [602, 46] on icon "Back" at bounding box center [601, 39] width 26 height 26
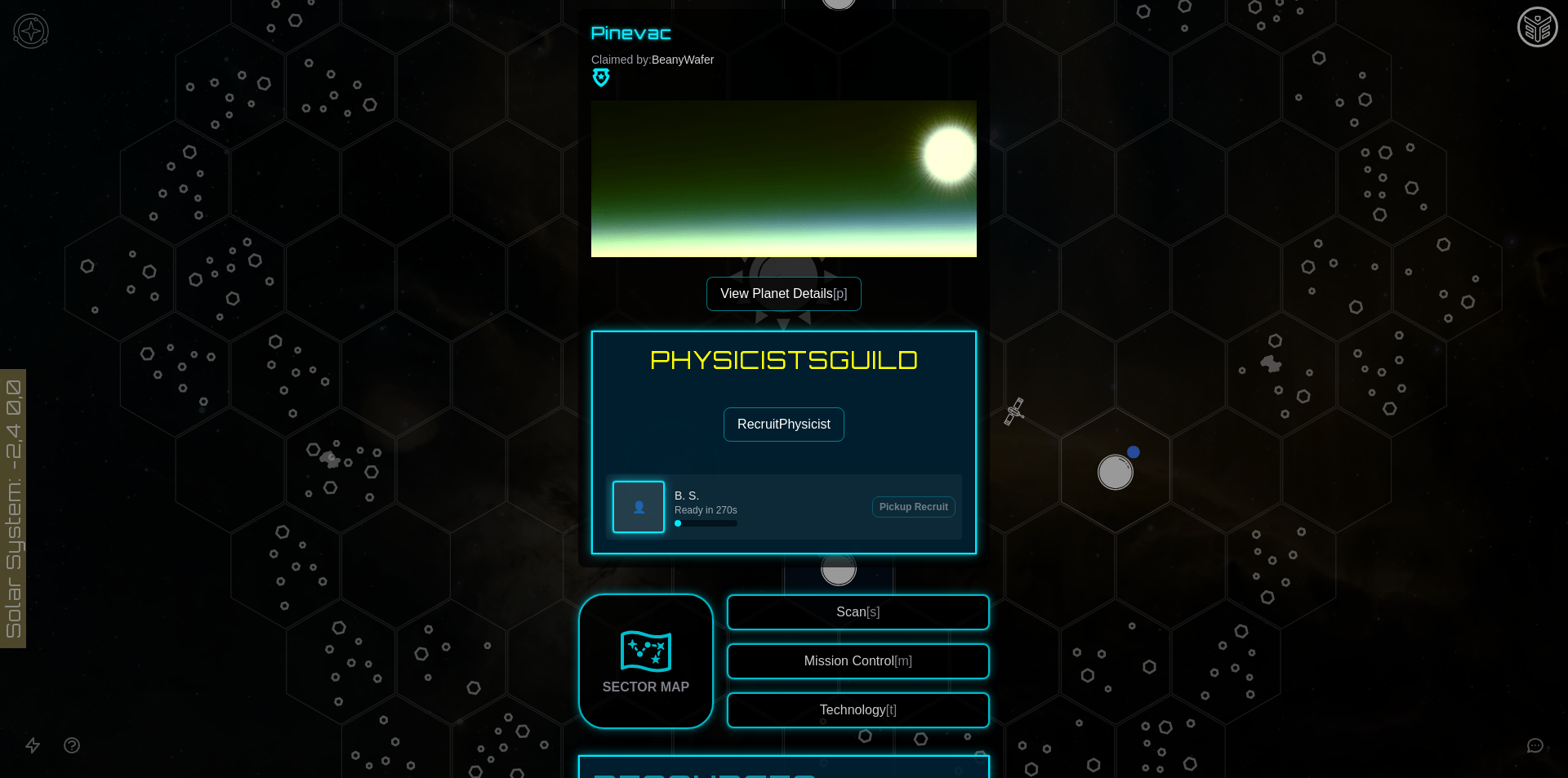
scroll to position [164, 0]
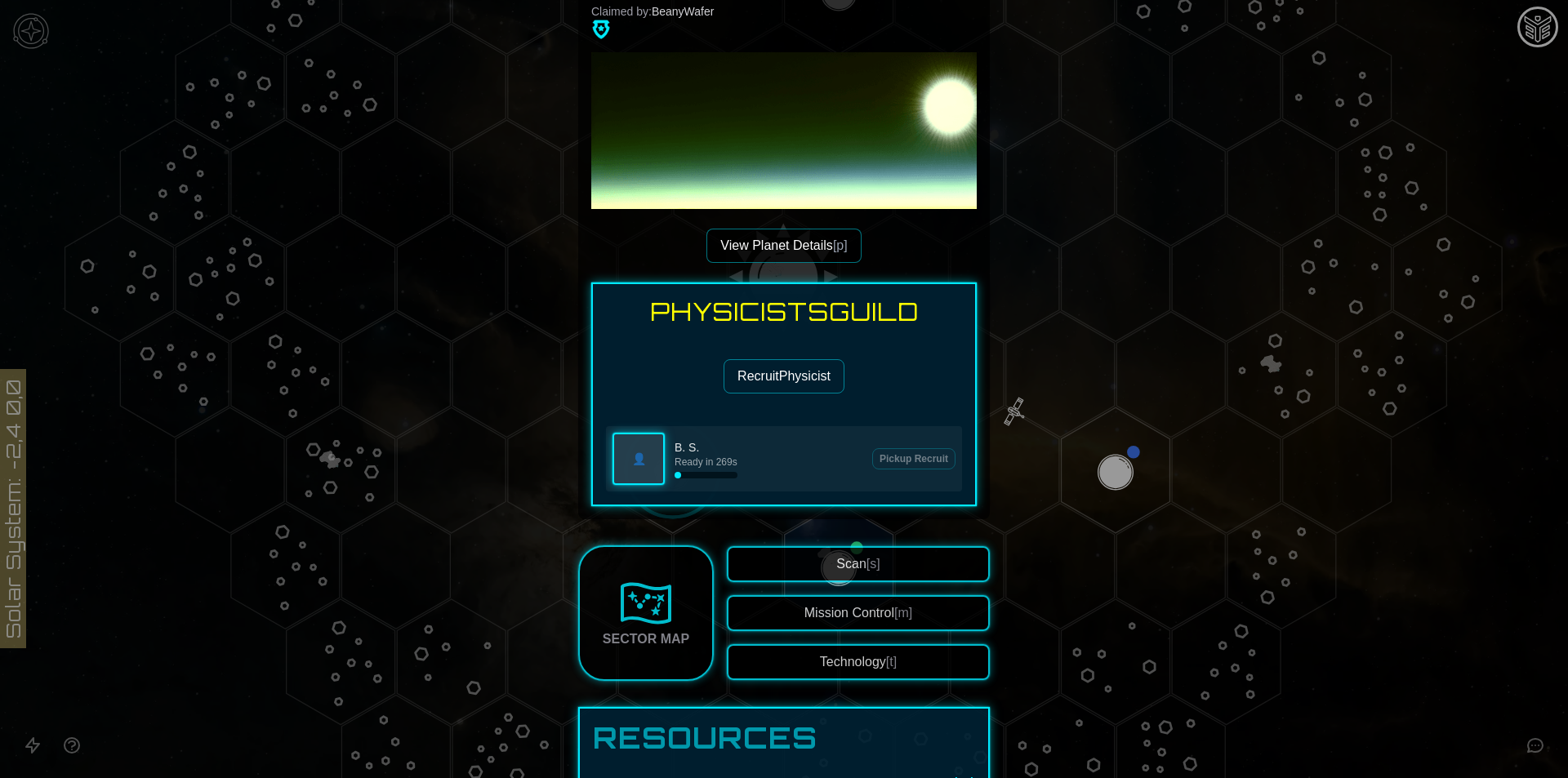
click at [788, 383] on button "Recruit Physicist" at bounding box center [784, 376] width 121 height 34
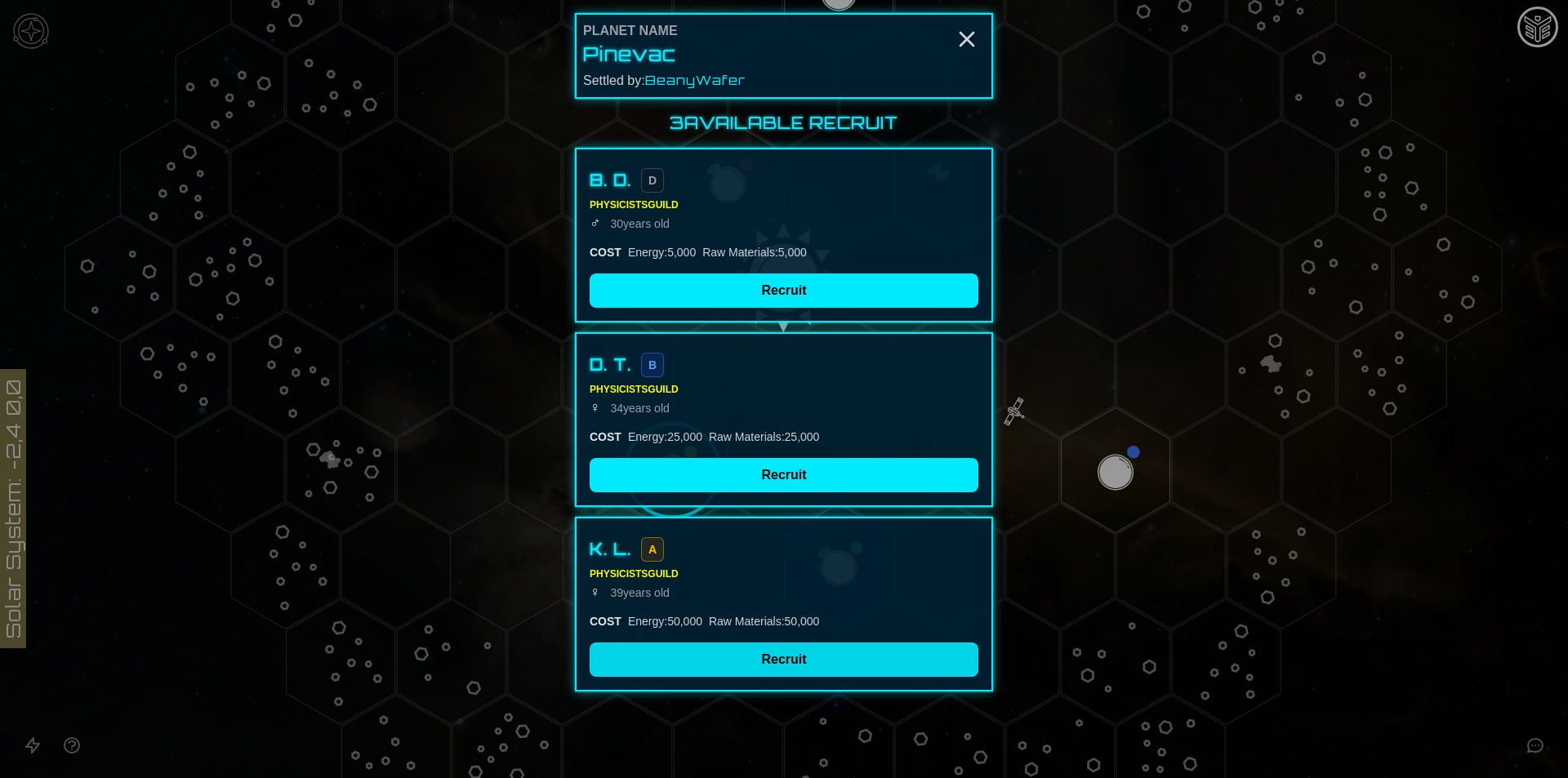
click at [747, 672] on button "Recruit" at bounding box center [784, 659] width 389 height 34
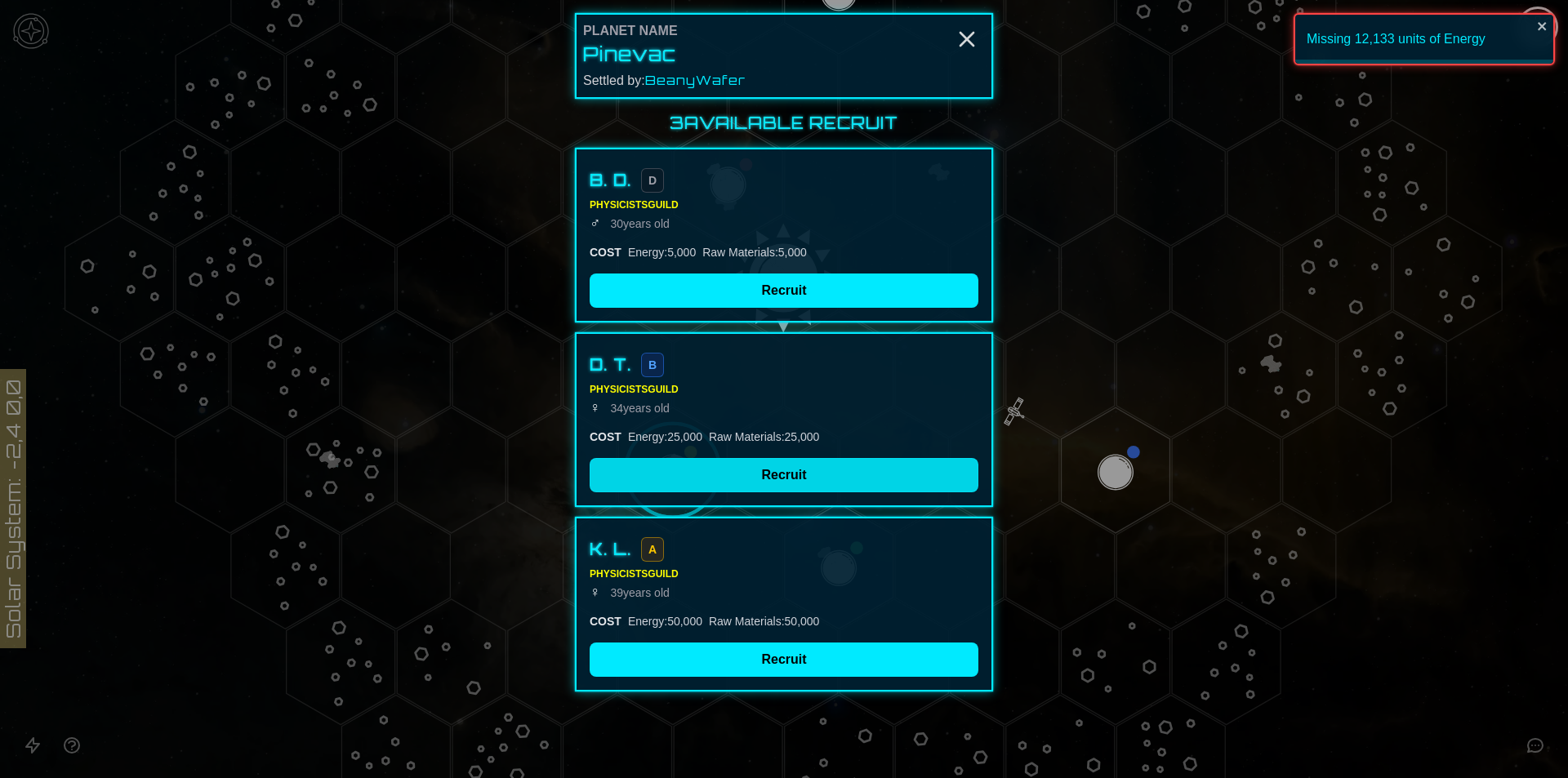
click at [719, 471] on button "Recruit" at bounding box center [784, 475] width 389 height 34
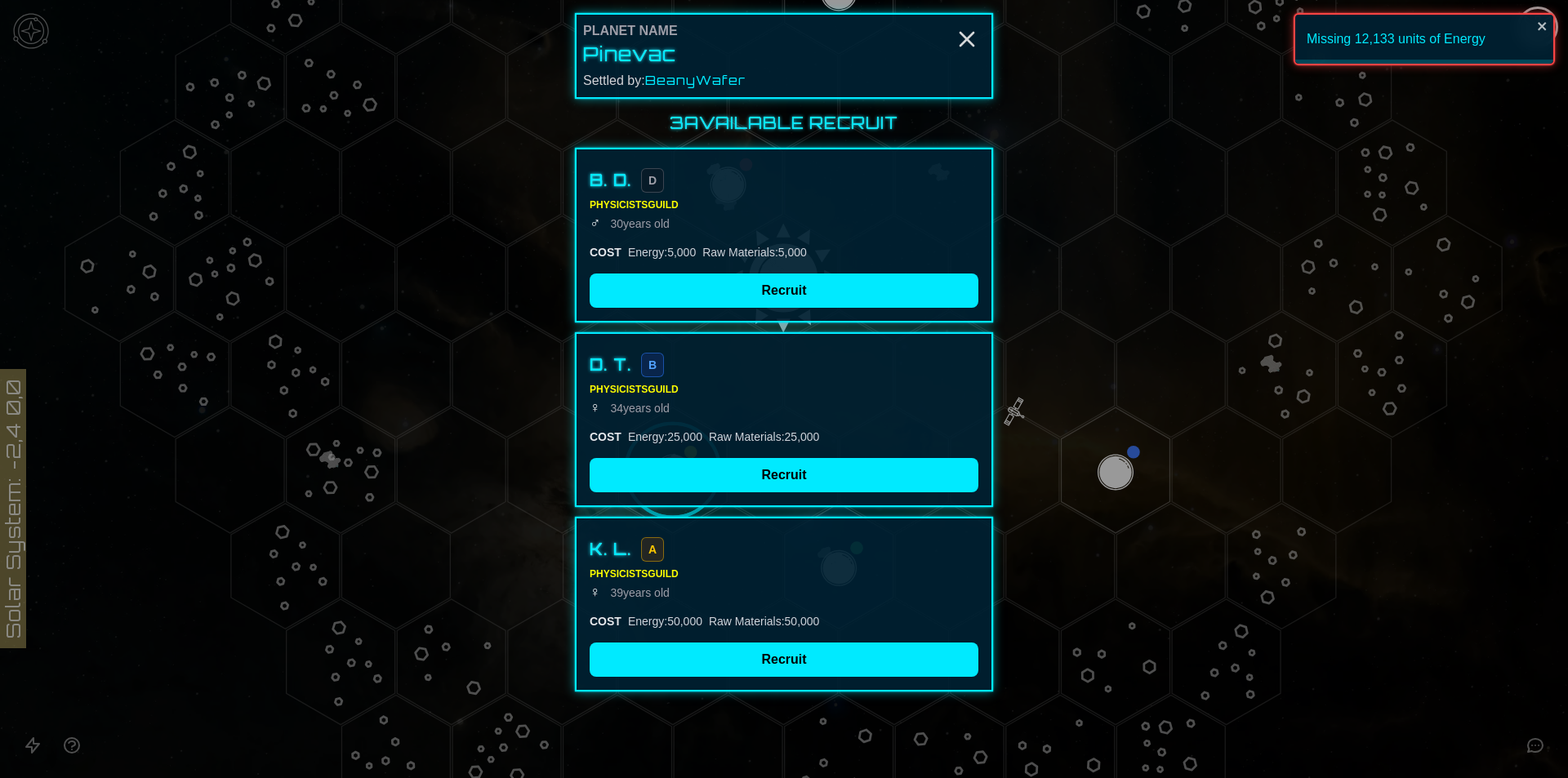
click at [1135, 386] on div at bounding box center [784, 389] width 1568 height 778
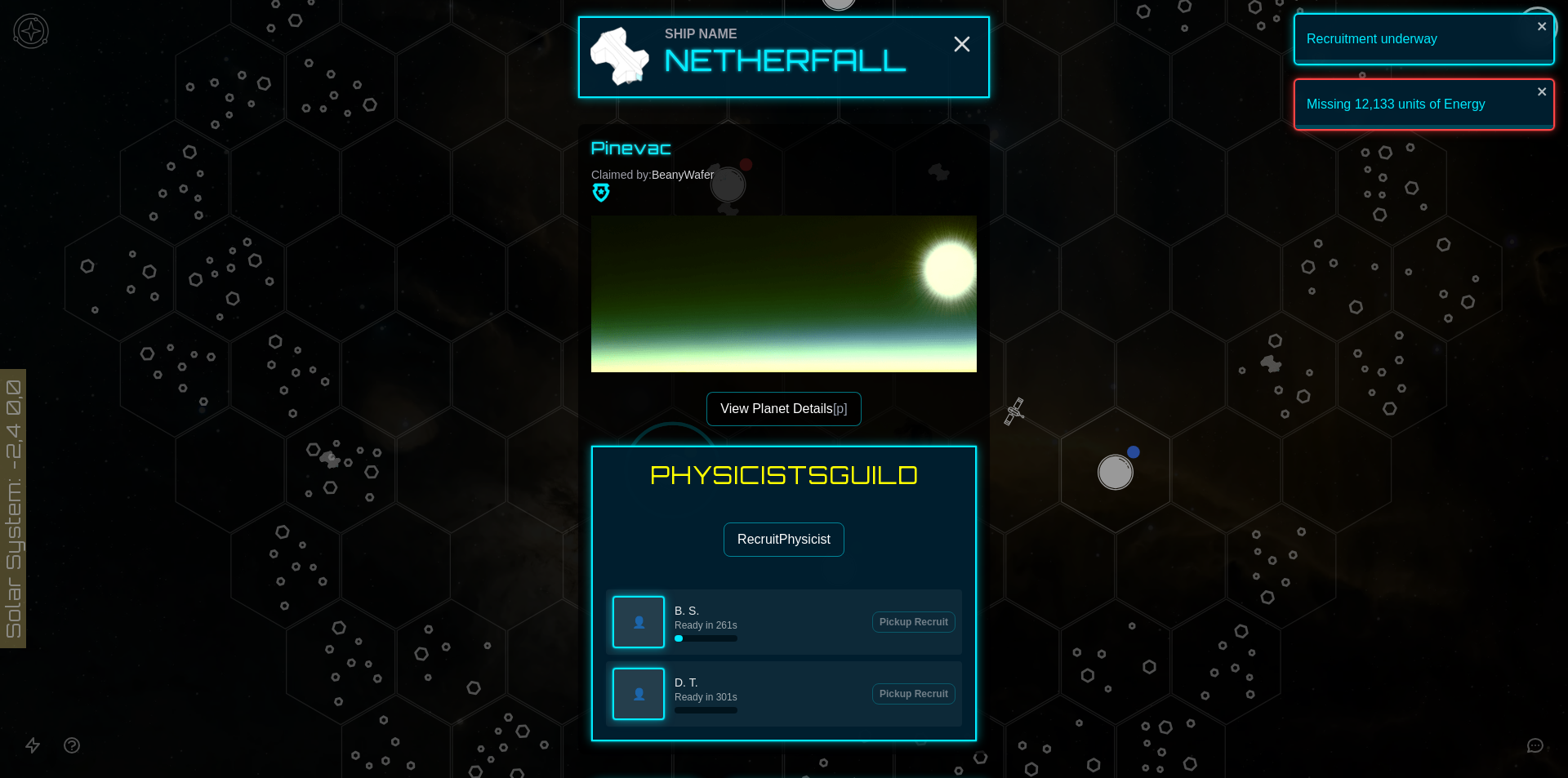
click at [1061, 194] on div at bounding box center [784, 389] width 1568 height 778
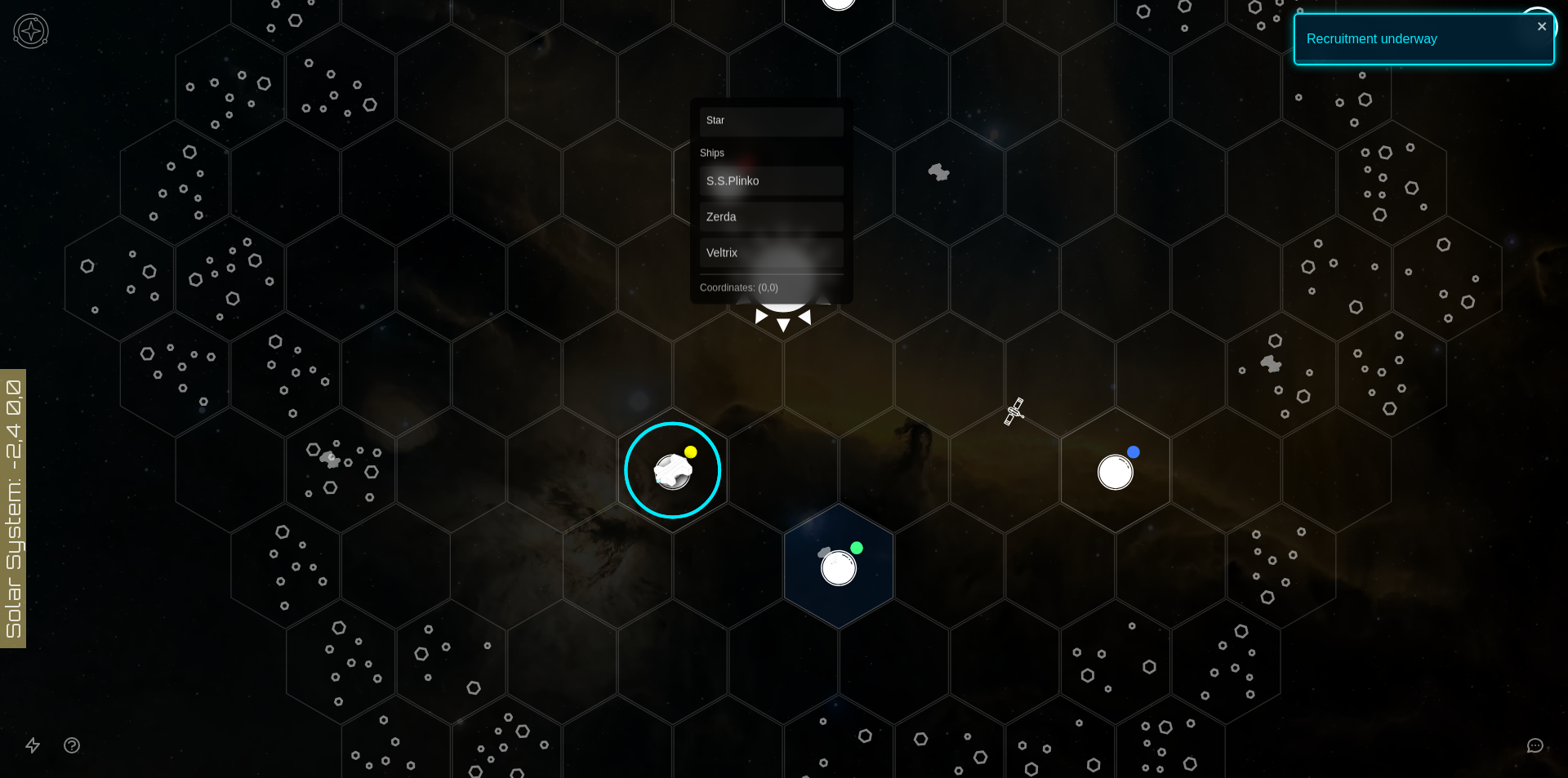
click at [772, 262] on polygon "Hex at coordinates 0,0, clickable" at bounding box center [783, 278] width 109 height 126
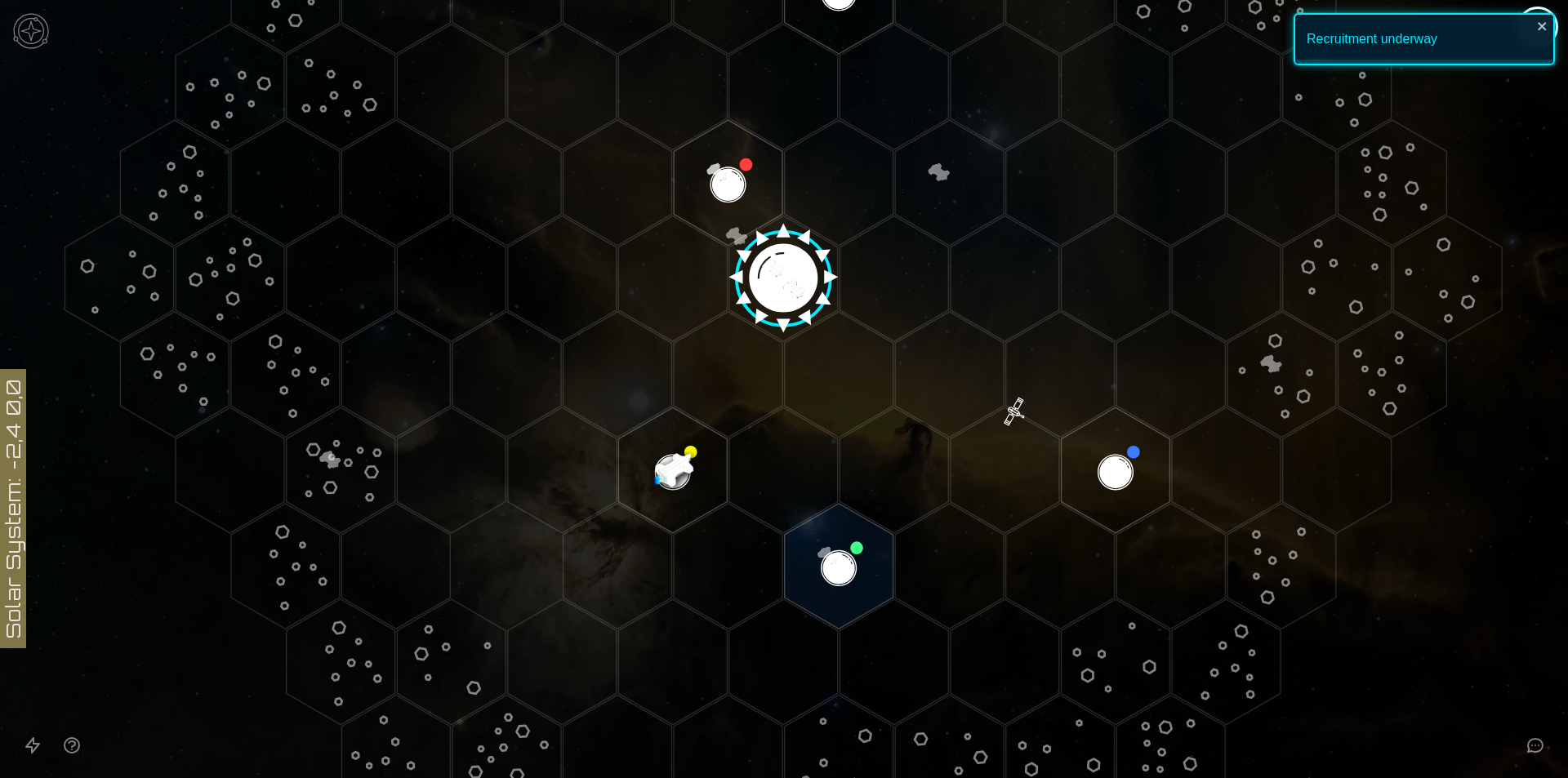
click at [776, 294] on image at bounding box center [783, 272] width 129 height 129
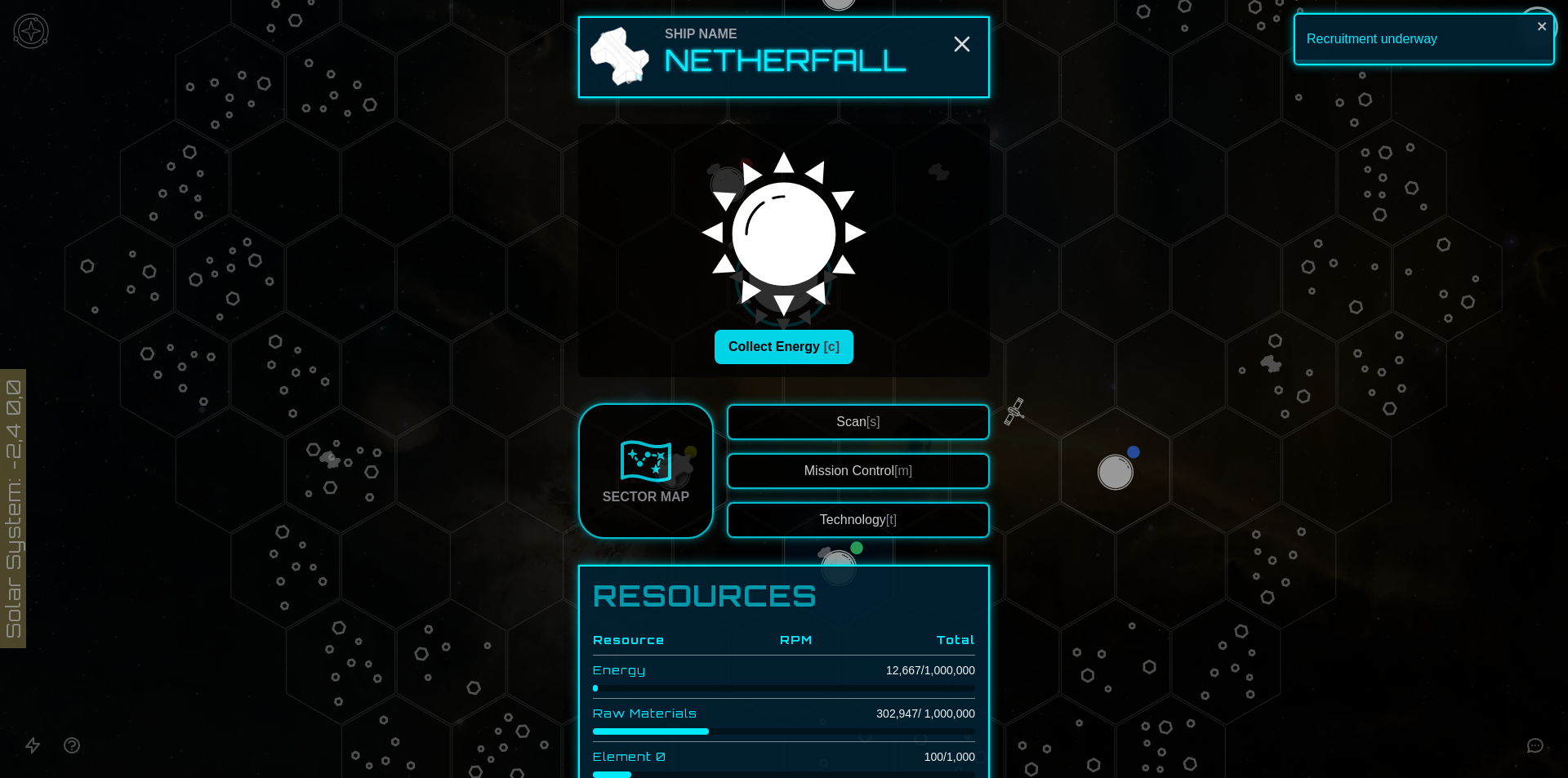
click at [801, 358] on button "Collect Energy [c]" at bounding box center [784, 347] width 139 height 34
click at [900, 343] on div "Collecting Energy [c]" at bounding box center [784, 347] width 386 height 34
